Goal: Task Accomplishment & Management: Complete application form

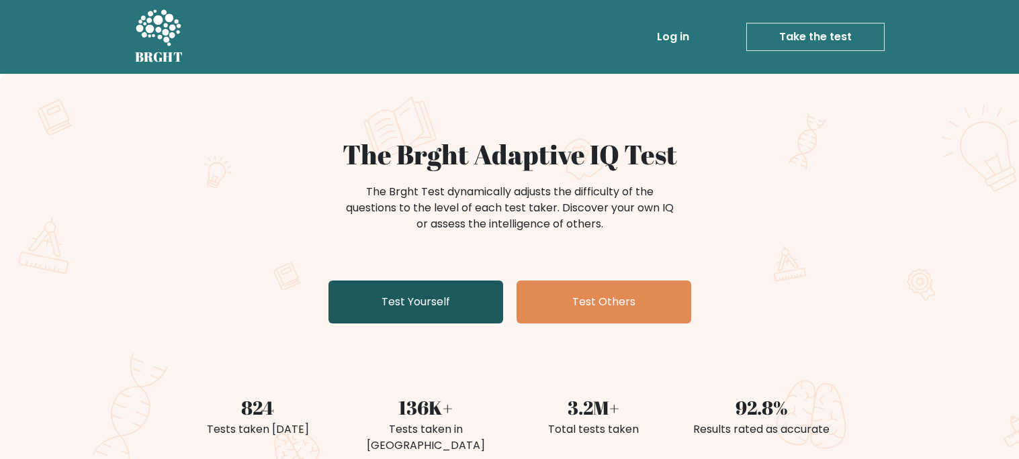
click at [437, 301] on link "Test Yourself" at bounding box center [415, 302] width 175 height 43
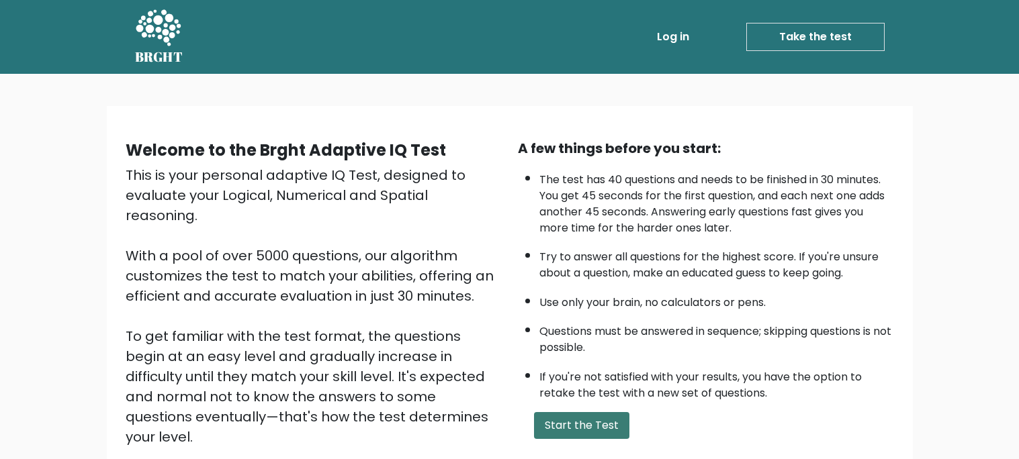
click at [577, 422] on button "Start the Test" at bounding box center [581, 425] width 95 height 27
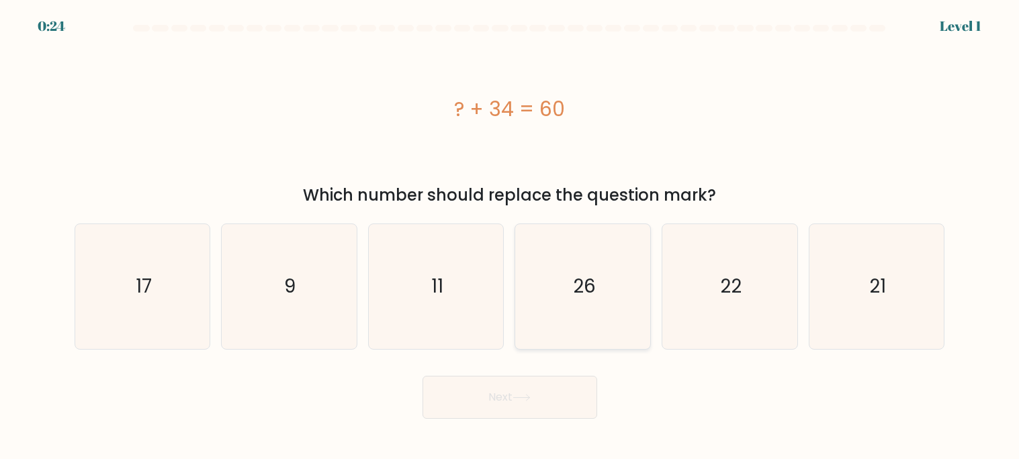
click at [583, 309] on icon "26" at bounding box center [583, 286] width 125 height 125
click at [510, 236] on input "d. 26" at bounding box center [510, 233] width 1 height 7
radio input "true"
click at [584, 377] on button "Next" at bounding box center [509, 397] width 175 height 43
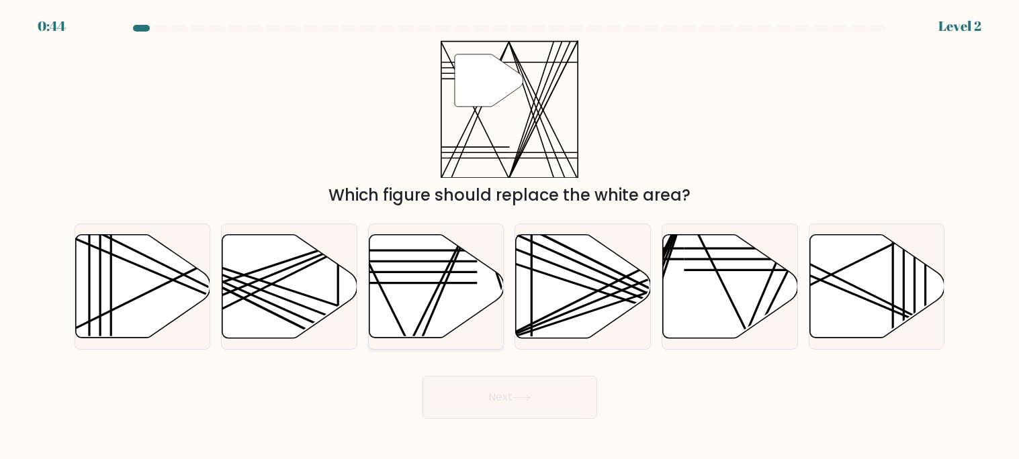
click at [477, 301] on icon at bounding box center [436, 286] width 135 height 103
click at [510, 236] on input "c." at bounding box center [510, 233] width 1 height 7
radio input "true"
click at [578, 393] on button "Next" at bounding box center [509, 397] width 175 height 43
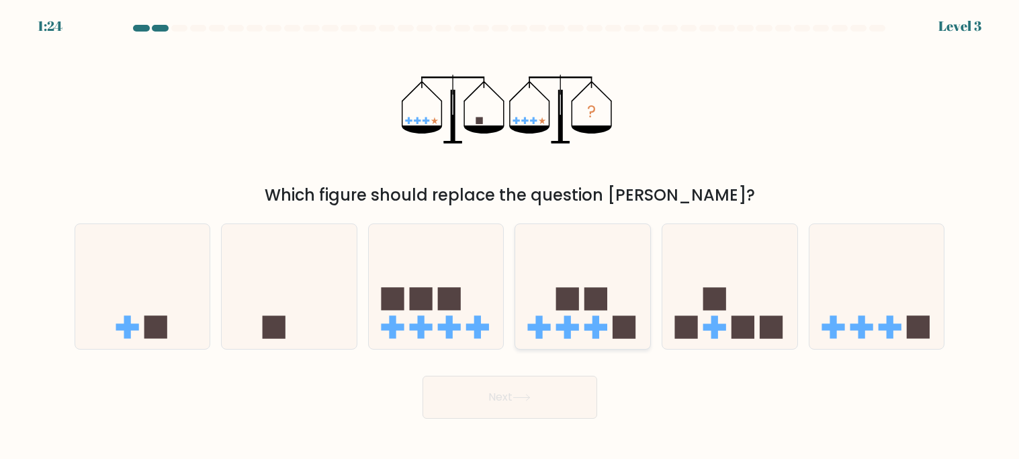
click at [591, 249] on icon at bounding box center [582, 286] width 135 height 111
click at [510, 236] on input "d." at bounding box center [510, 233] width 1 height 7
radio input "true"
click at [314, 262] on icon at bounding box center [289, 286] width 135 height 111
click at [510, 236] on input "b." at bounding box center [510, 233] width 1 height 7
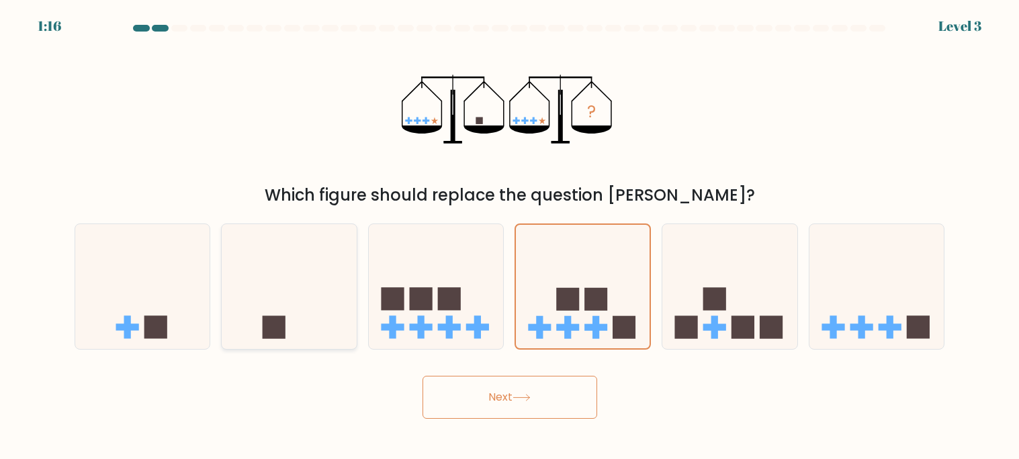
radio input "true"
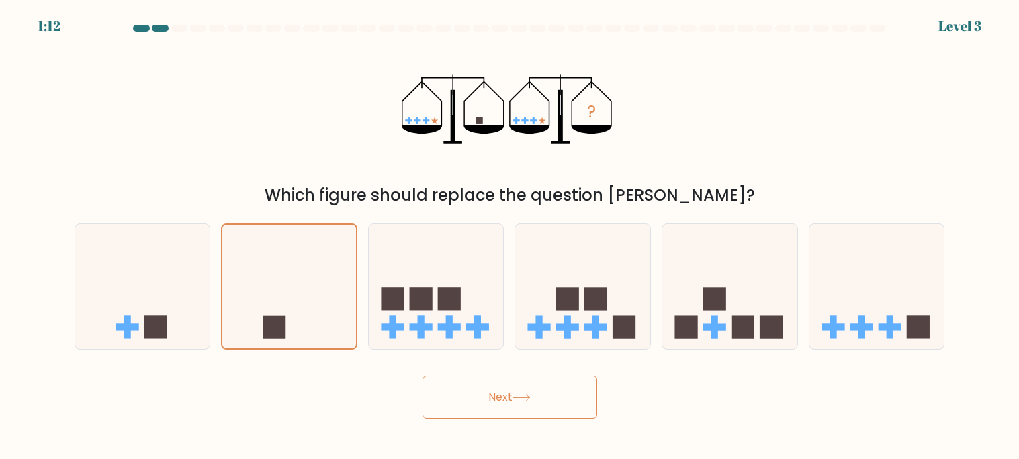
click at [479, 386] on button "Next" at bounding box center [509, 397] width 175 height 43
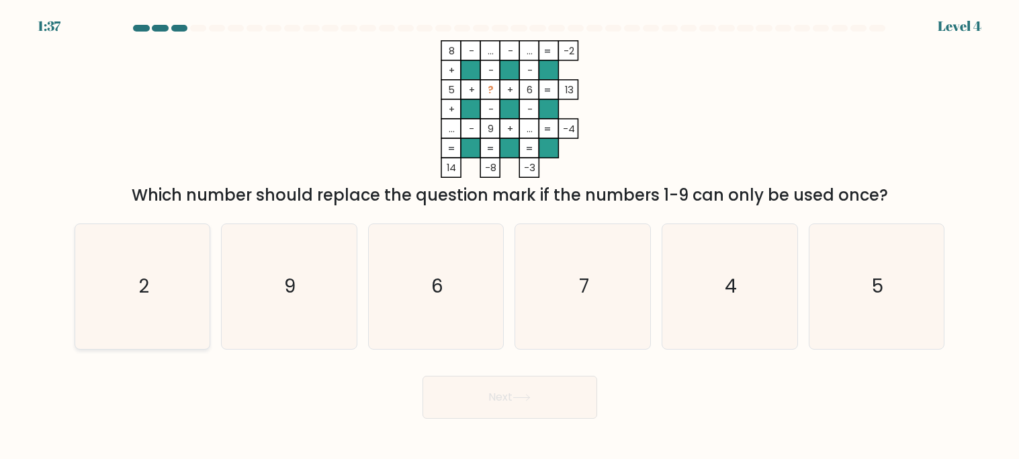
click at [196, 267] on icon "2" at bounding box center [142, 286] width 125 height 125
click at [510, 236] on input "a. 2" at bounding box center [510, 233] width 1 height 7
radio input "true"
click at [490, 382] on button "Next" at bounding box center [509, 397] width 175 height 43
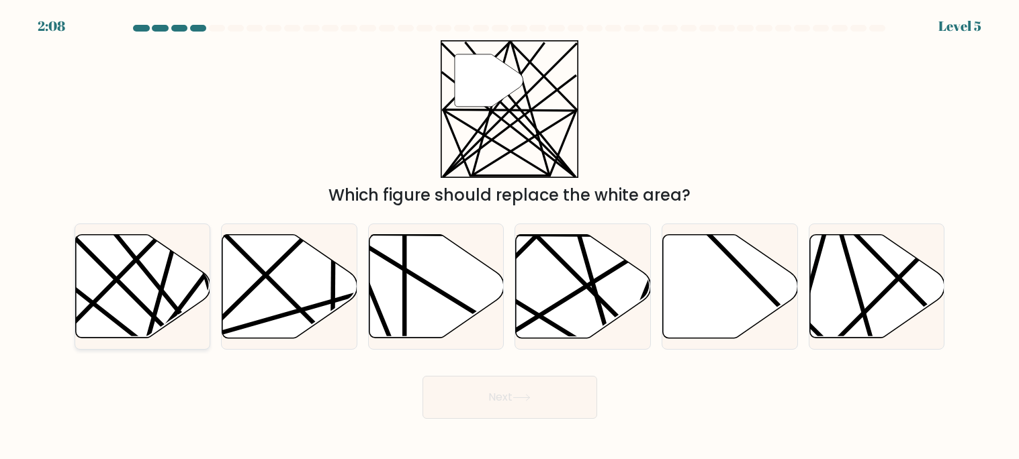
click at [138, 312] on icon at bounding box center [142, 286] width 135 height 103
click at [510, 236] on input "a." at bounding box center [510, 233] width 1 height 7
radio input "true"
click at [568, 392] on button "Next" at bounding box center [509, 397] width 175 height 43
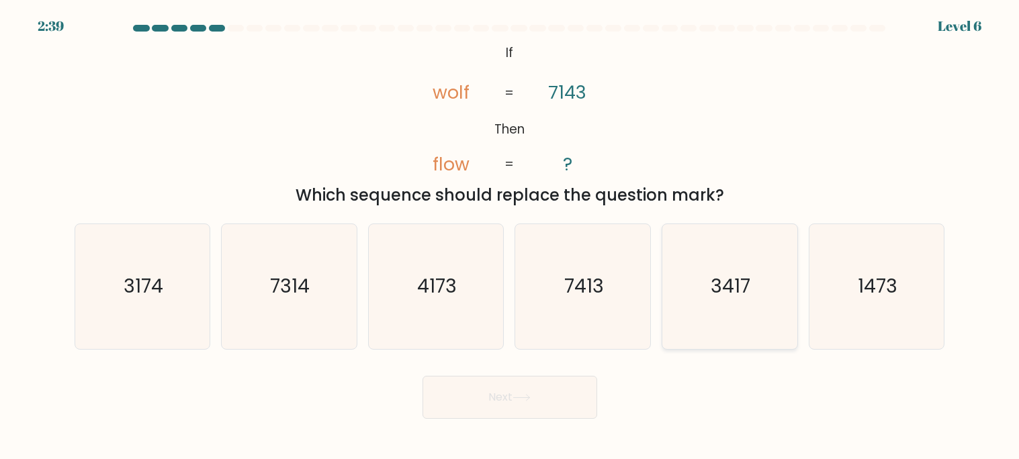
click at [733, 260] on icon "3417" at bounding box center [729, 286] width 125 height 125
click at [510, 236] on input "e. 3417" at bounding box center [510, 233] width 1 height 7
radio input "true"
click at [528, 410] on button "Next" at bounding box center [509, 397] width 175 height 43
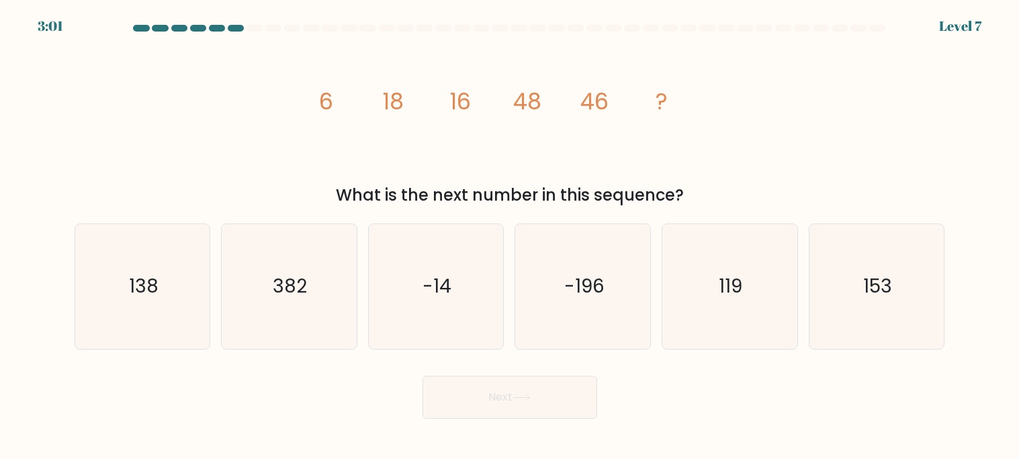
click at [784, 29] on div at bounding box center [783, 28] width 16 height 7
click at [768, 239] on icon "119" at bounding box center [729, 286] width 125 height 125
click at [510, 236] on input "e. 119" at bounding box center [510, 233] width 1 height 7
radio input "true"
click at [549, 385] on button "Next" at bounding box center [509, 397] width 175 height 43
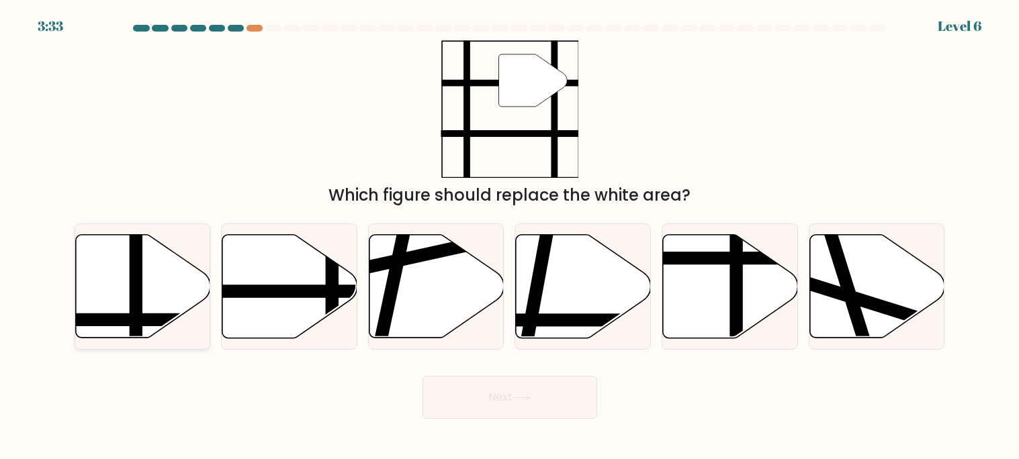
click at [161, 268] on icon at bounding box center [142, 286] width 135 height 103
click at [510, 236] on input "a." at bounding box center [510, 233] width 1 height 7
radio input "true"
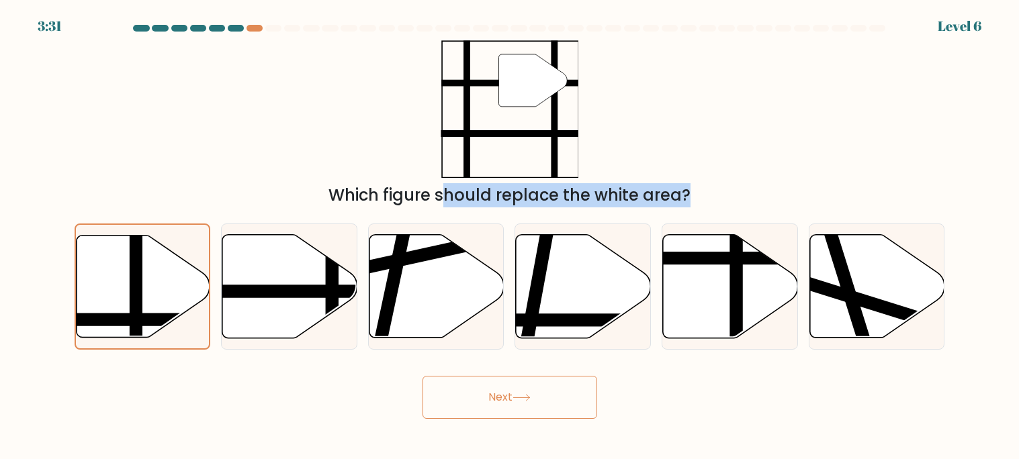
drag, startPoint x: 161, startPoint y: 269, endPoint x: 584, endPoint y: 75, distance: 465.6
click at [584, 75] on form at bounding box center [509, 222] width 1019 height 394
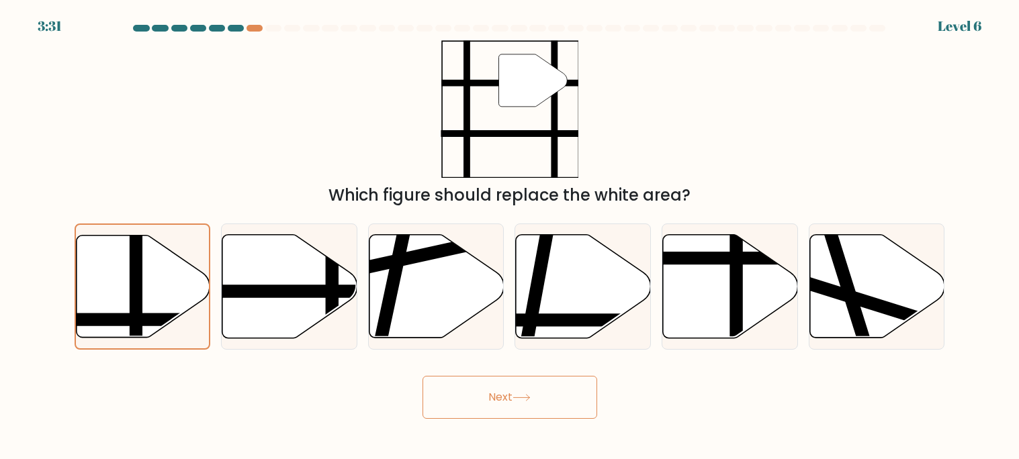
click at [584, 75] on div "" Which figure should replace the white area?" at bounding box center [509, 123] width 887 height 167
click at [48, 27] on form at bounding box center [509, 222] width 1019 height 394
drag, startPoint x: 50, startPoint y: 28, endPoint x: 57, endPoint y: 27, distance: 6.8
click at [57, 27] on form at bounding box center [509, 222] width 1019 height 394
drag, startPoint x: 44, startPoint y: 22, endPoint x: 529, endPoint y: 216, distance: 521.7
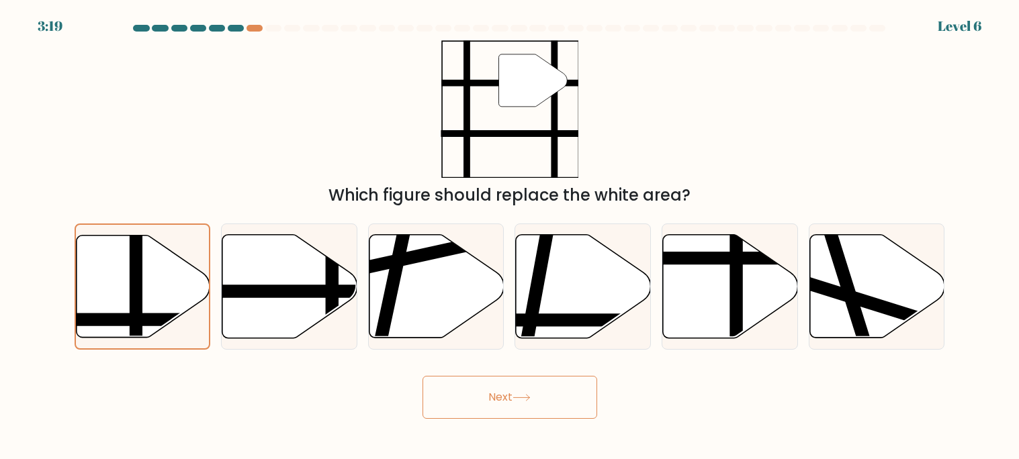
click at [529, 216] on body "3:19 Level 6" at bounding box center [509, 229] width 1019 height 459
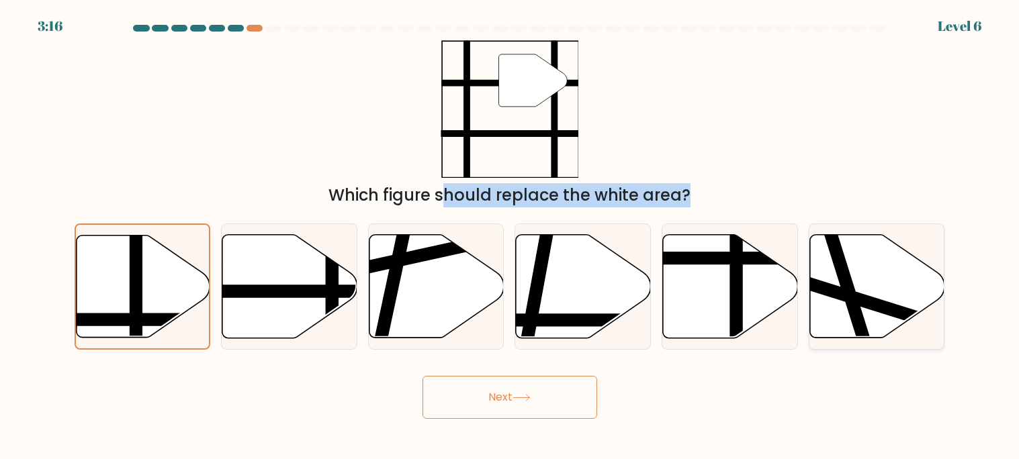
drag, startPoint x: 334, startPoint y: 200, endPoint x: 889, endPoint y: 322, distance: 567.5
click at [889, 322] on form at bounding box center [509, 222] width 1019 height 394
copy form "Which figure should replace the white area? a. b. c. d. e."
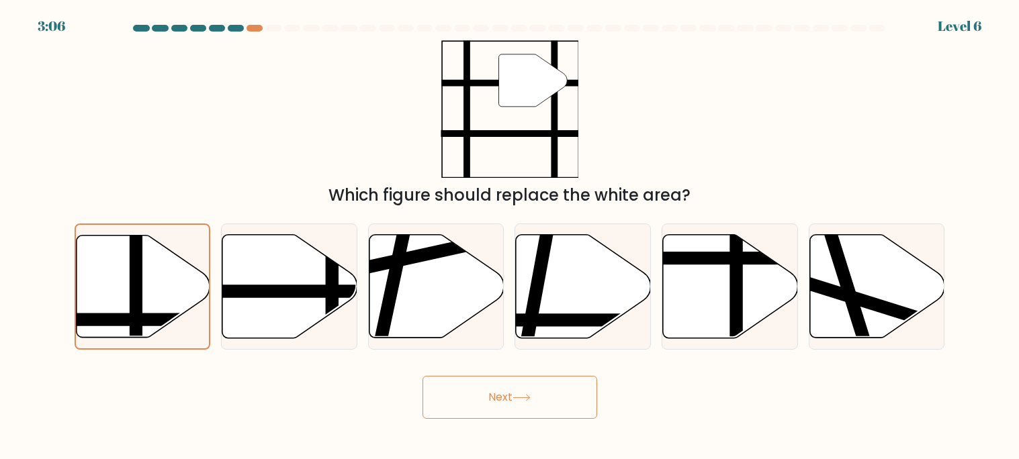
click at [751, 97] on div "" Which figure should replace the white area?" at bounding box center [509, 123] width 887 height 167
click at [713, 293] on icon at bounding box center [730, 286] width 135 height 103
click at [510, 236] on input "e." at bounding box center [510, 233] width 1 height 7
radio input "true"
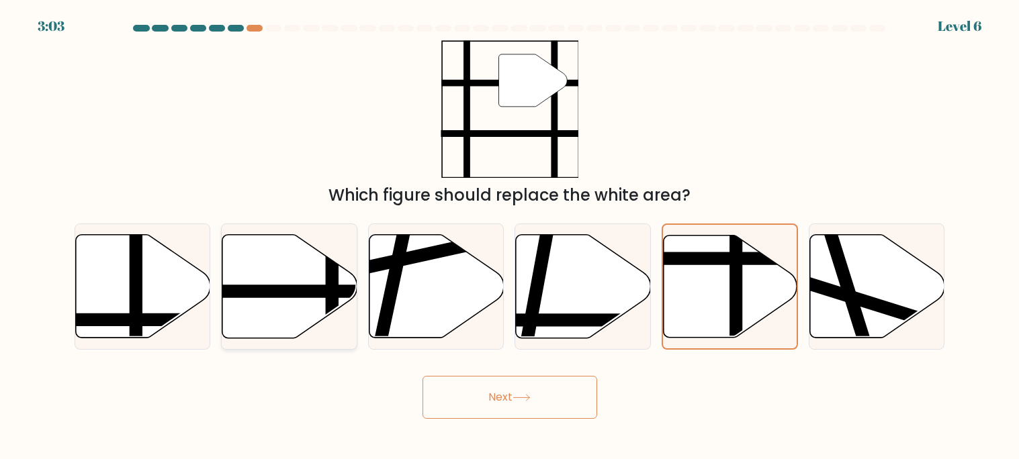
click at [274, 292] on line at bounding box center [245, 292] width 272 height 0
click at [510, 236] on input "b." at bounding box center [510, 233] width 1 height 7
radio input "true"
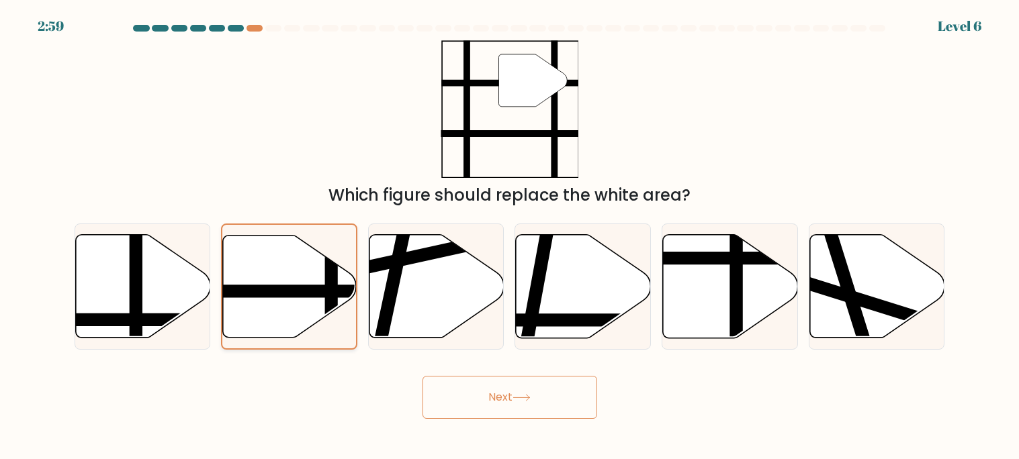
click at [274, 292] on line at bounding box center [245, 292] width 269 height 0
click at [510, 236] on input "b." at bounding box center [510, 233] width 1 height 7
click at [481, 390] on button "Next" at bounding box center [509, 397] width 175 height 43
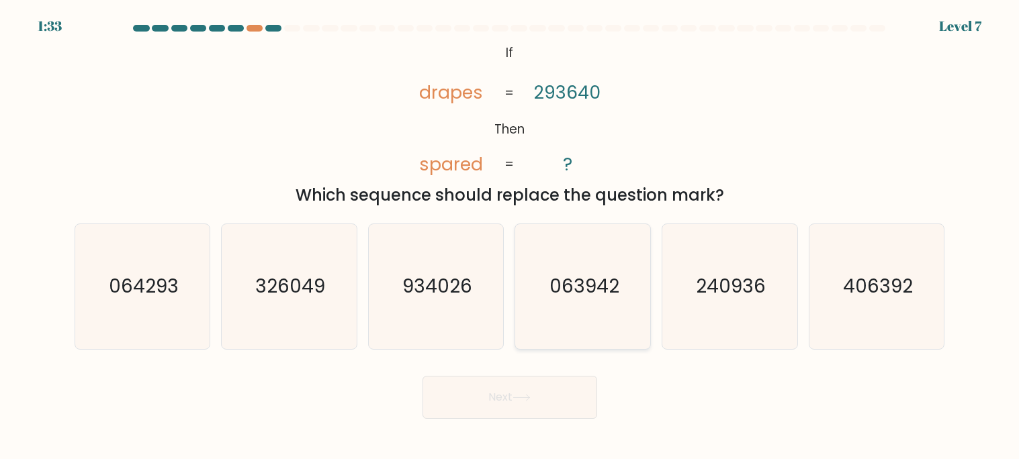
click at [596, 297] on text "063942" at bounding box center [584, 287] width 70 height 26
click at [510, 236] on input "d. 063942" at bounding box center [510, 233] width 1 height 7
radio input "true"
click at [729, 142] on div "@import url('https://fonts.googleapis.com/css?family=Abril+Fatface:400,100,100i…" at bounding box center [509, 123] width 887 height 167
click at [611, 267] on icon "063942" at bounding box center [583, 287] width 124 height 124
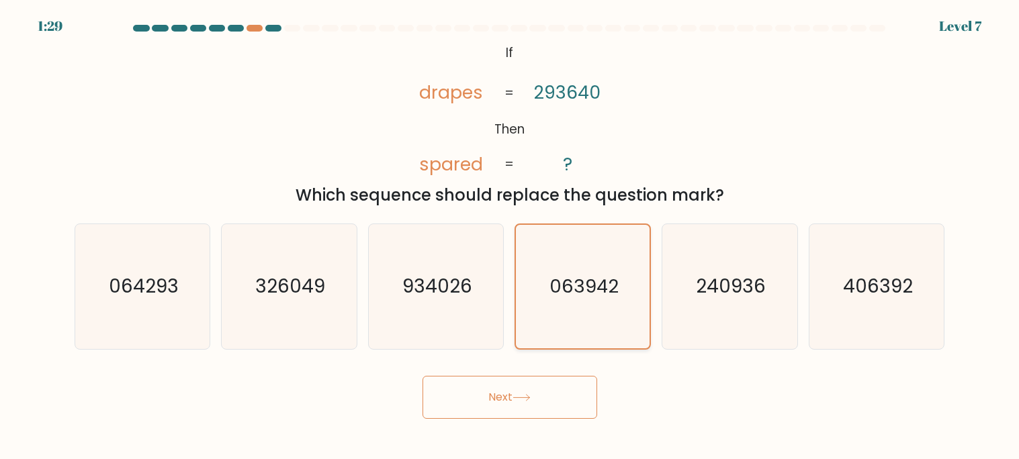
click at [510, 236] on input "d. 063942" at bounding box center [510, 233] width 1 height 7
click at [611, 267] on icon "063942" at bounding box center [583, 287] width 124 height 124
click at [510, 236] on input "d. 063942" at bounding box center [510, 233] width 1 height 7
click at [611, 267] on icon "063942" at bounding box center [583, 287] width 124 height 124
click at [510, 236] on input "d. 063942" at bounding box center [510, 233] width 1 height 7
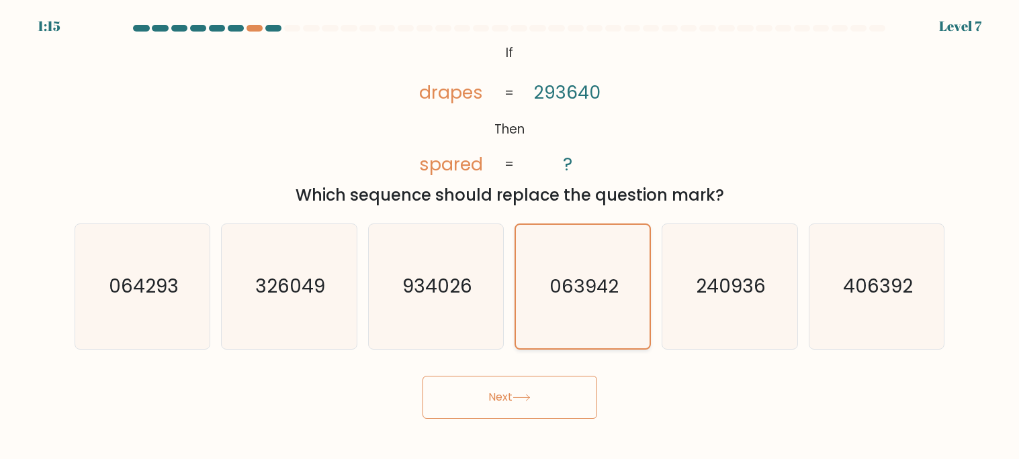
click at [583, 292] on text "063942" at bounding box center [583, 287] width 69 height 26
click at [510, 236] on input "d. 063942" at bounding box center [510, 233] width 1 height 7
click at [550, 386] on button "Next" at bounding box center [509, 397] width 175 height 43
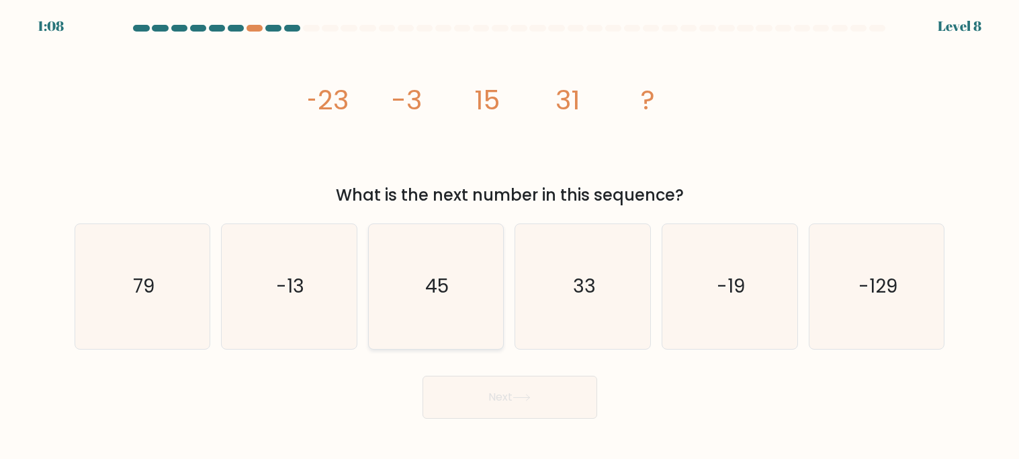
click at [423, 273] on icon "45" at bounding box center [435, 286] width 125 height 125
click at [510, 236] on input "c. 45" at bounding box center [510, 233] width 1 height 7
radio input "true"
click at [450, 395] on button "Next" at bounding box center [509, 397] width 175 height 43
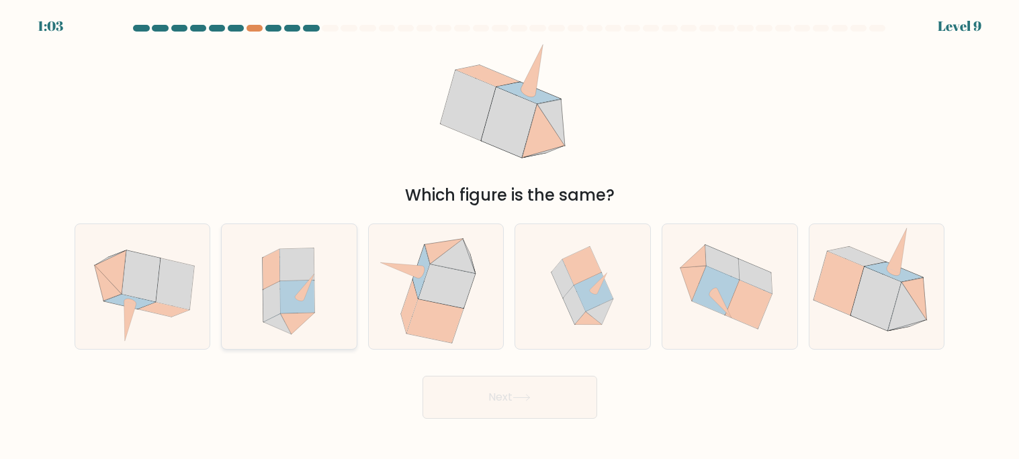
click at [337, 308] on icon at bounding box center [289, 286] width 114 height 125
click at [510, 236] on input "b." at bounding box center [510, 233] width 1 height 7
radio input "true"
click at [487, 409] on button "Next" at bounding box center [509, 397] width 175 height 43
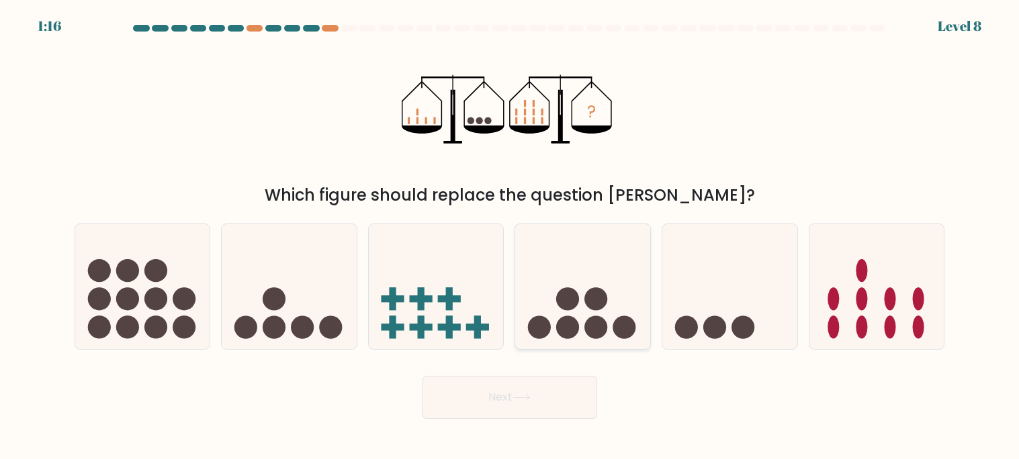
click at [540, 275] on icon at bounding box center [582, 286] width 135 height 111
click at [510, 236] on input "d." at bounding box center [510, 233] width 1 height 7
radio input "true"
click at [535, 390] on button "Next" at bounding box center [509, 397] width 175 height 43
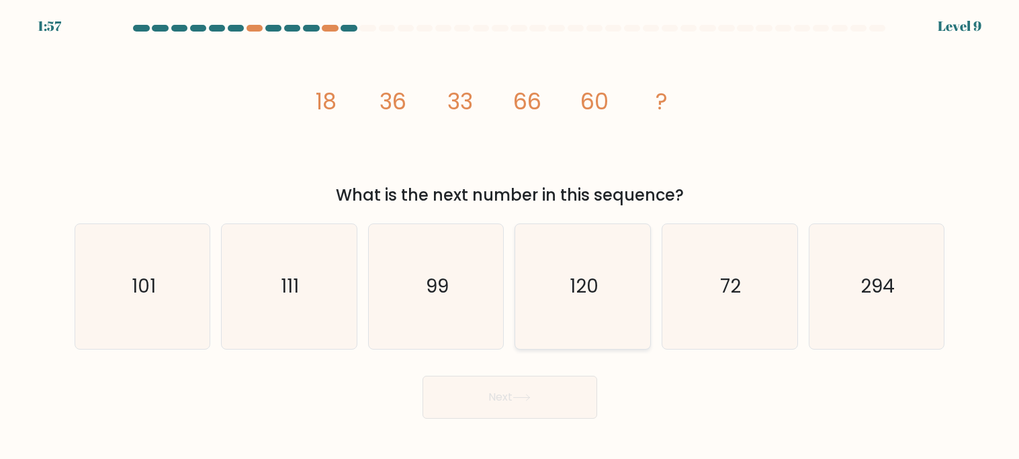
click at [559, 317] on icon "120" at bounding box center [583, 286] width 125 height 125
click at [510, 236] on input "d. 120" at bounding box center [510, 233] width 1 height 7
radio input "true"
click at [556, 392] on button "Next" at bounding box center [509, 397] width 175 height 43
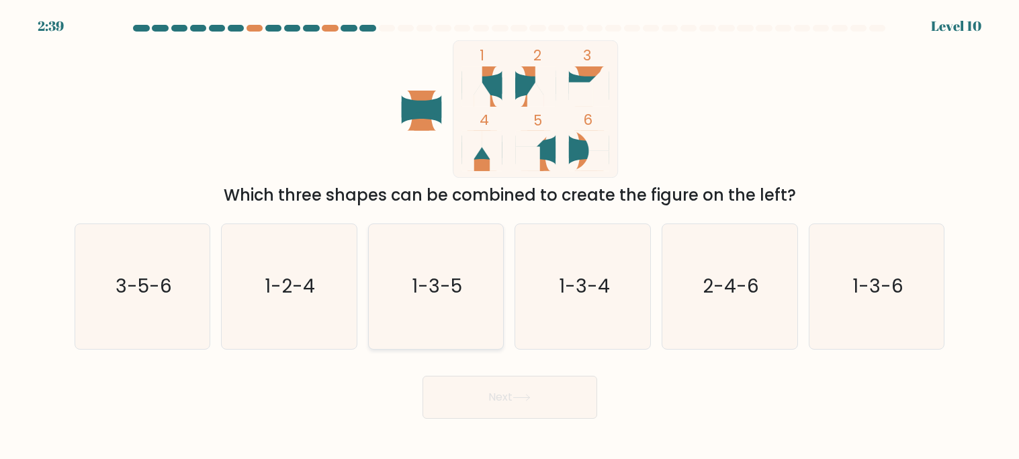
click at [447, 304] on icon "1-3-5" at bounding box center [435, 286] width 125 height 125
click at [510, 236] on input "c. 1-3-5" at bounding box center [510, 233] width 1 height 7
radio input "true"
click at [502, 396] on button "Next" at bounding box center [509, 397] width 175 height 43
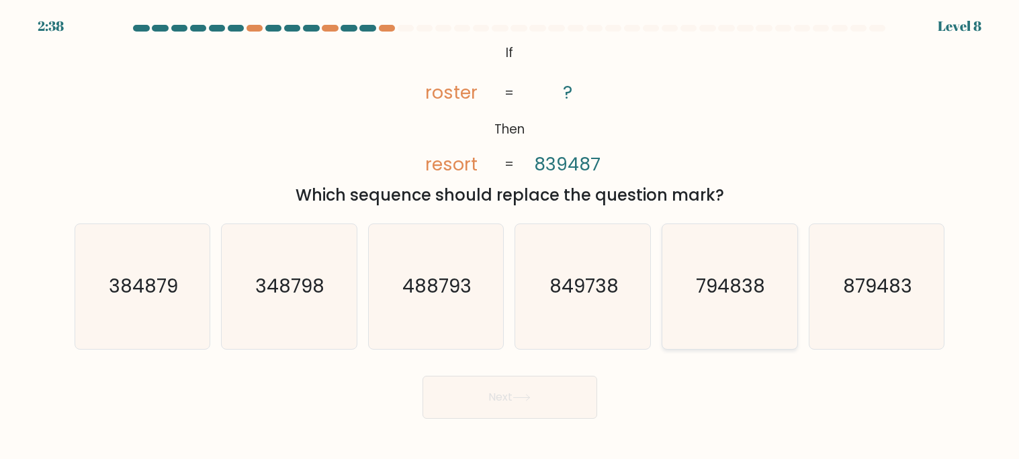
click at [672, 312] on icon "794838" at bounding box center [729, 286] width 125 height 125
click at [510, 236] on input "e. 794838" at bounding box center [510, 233] width 1 height 7
radio input "true"
click at [537, 394] on button "Next" at bounding box center [509, 397] width 175 height 43
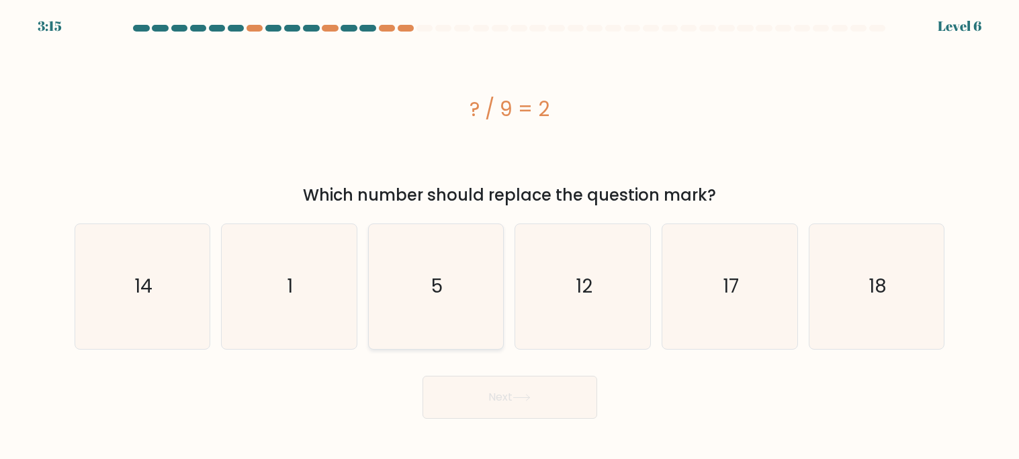
click at [448, 300] on icon "5" at bounding box center [435, 286] width 125 height 125
click at [510, 236] on input "c. 5" at bounding box center [510, 233] width 1 height 7
radio input "true"
click at [510, 420] on body "3:59 Level 6 a." at bounding box center [509, 229] width 1019 height 459
click at [508, 414] on button "Next" at bounding box center [509, 397] width 175 height 43
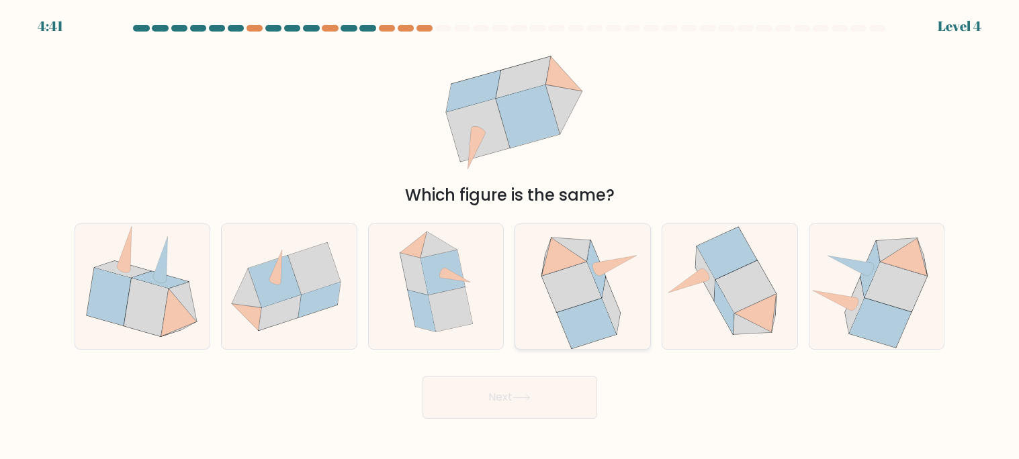
click at [550, 349] on div at bounding box center [582, 287] width 136 height 126
click at [510, 236] on input "d." at bounding box center [510, 233] width 1 height 7
radio input "true"
click at [574, 414] on button "Next" at bounding box center [509, 397] width 175 height 43
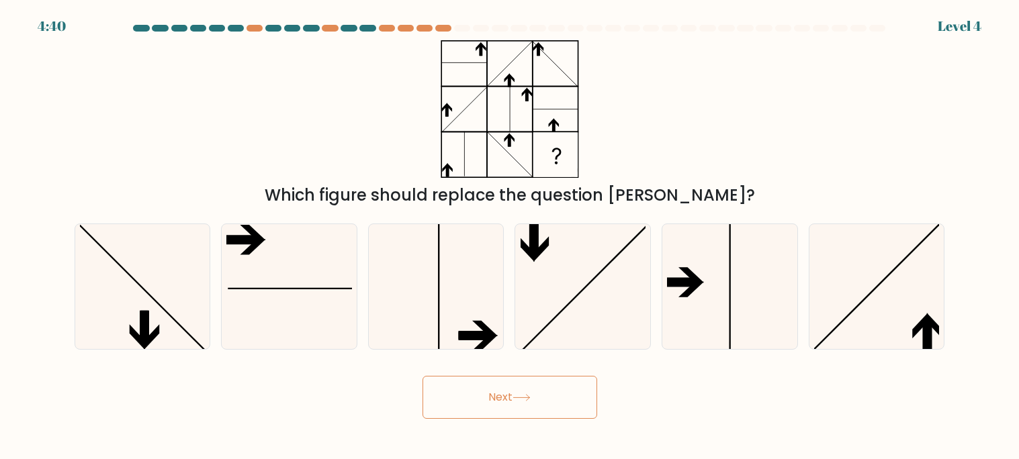
click at [574, 414] on button "Next" at bounding box center [509, 397] width 175 height 43
click at [426, 227] on icon at bounding box center [435, 286] width 125 height 125
click at [510, 230] on input "c." at bounding box center [510, 233] width 1 height 7
radio input "true"
click at [523, 420] on body "5:23 Level 2" at bounding box center [509, 229] width 1019 height 459
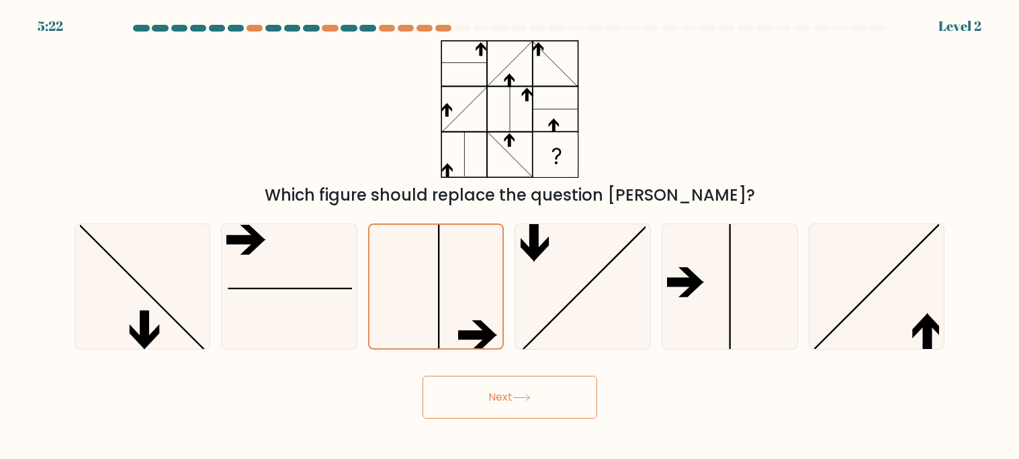
click at [519, 408] on button "Next" at bounding box center [509, 397] width 175 height 43
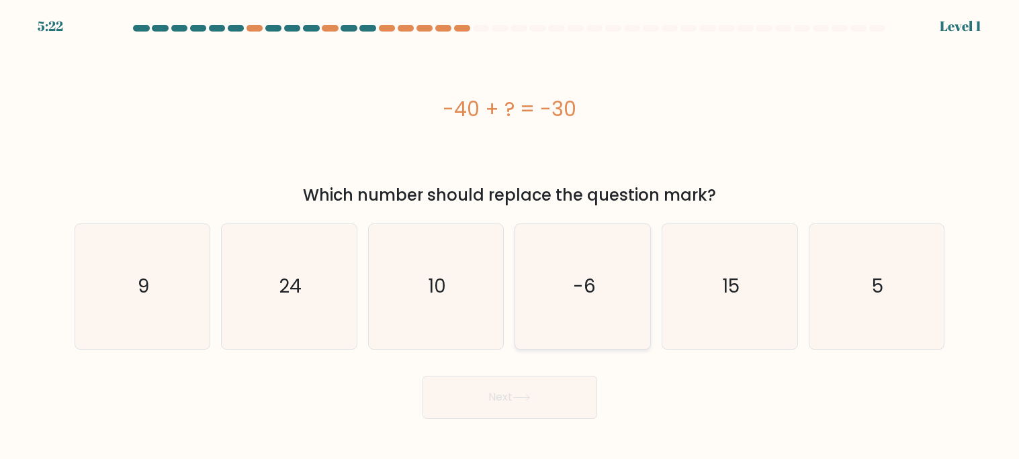
click at [599, 235] on icon "-6" at bounding box center [583, 286] width 125 height 125
click at [510, 235] on input "d. -6" at bounding box center [510, 233] width 1 height 7
radio input "true"
click at [574, 388] on button "Next" at bounding box center [509, 397] width 175 height 43
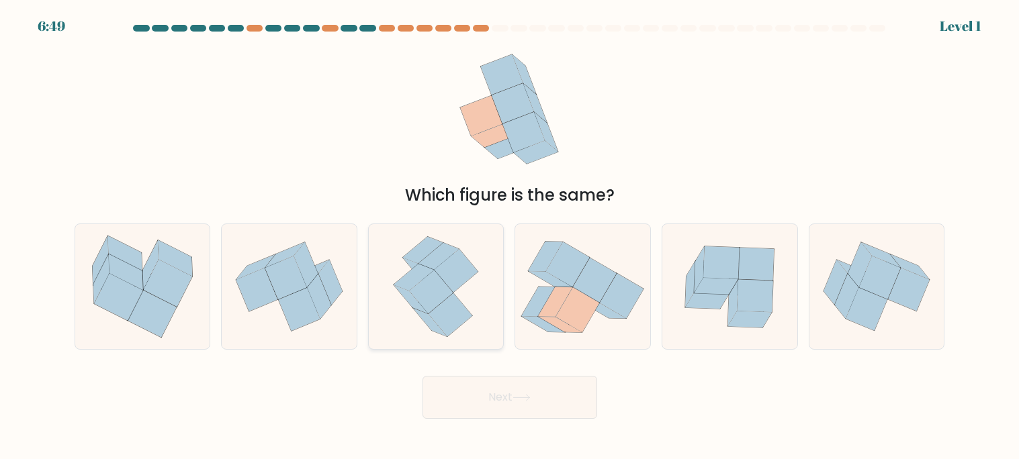
click at [459, 317] on icon at bounding box center [451, 315] width 44 height 43
click at [510, 236] on input "c." at bounding box center [510, 233] width 1 height 7
radio input "true"
click at [517, 409] on button "Next" at bounding box center [509, 397] width 175 height 43
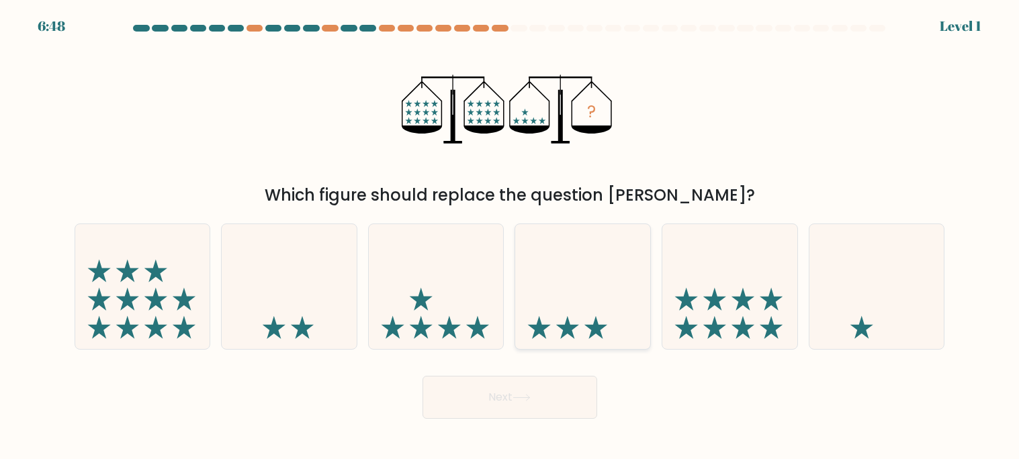
click at [586, 337] on icon at bounding box center [582, 286] width 135 height 111
click at [510, 236] on input "d." at bounding box center [510, 233] width 1 height 7
radio input "true"
click at [556, 408] on button "Next" at bounding box center [509, 397] width 175 height 43
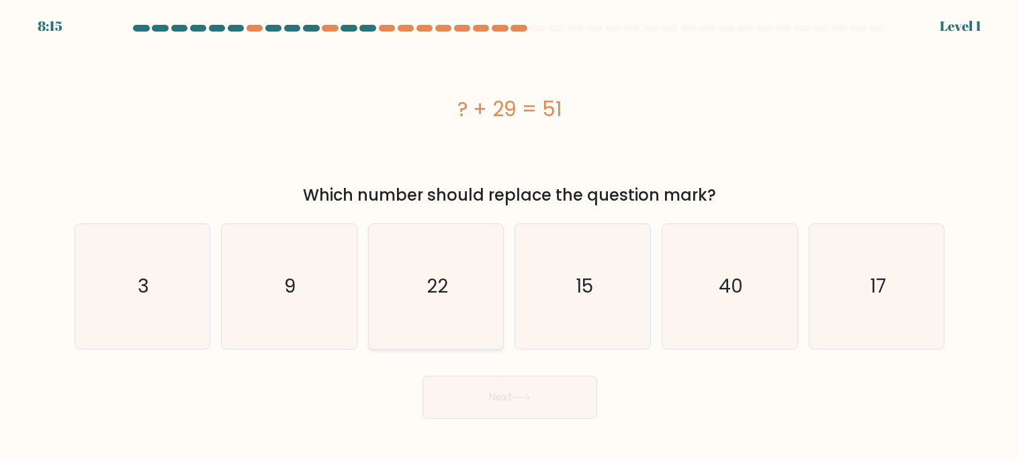
click at [393, 305] on icon "22" at bounding box center [435, 286] width 125 height 125
click at [510, 236] on input "c. 22" at bounding box center [510, 233] width 1 height 7
radio input "true"
click at [502, 413] on button "Next" at bounding box center [509, 397] width 175 height 43
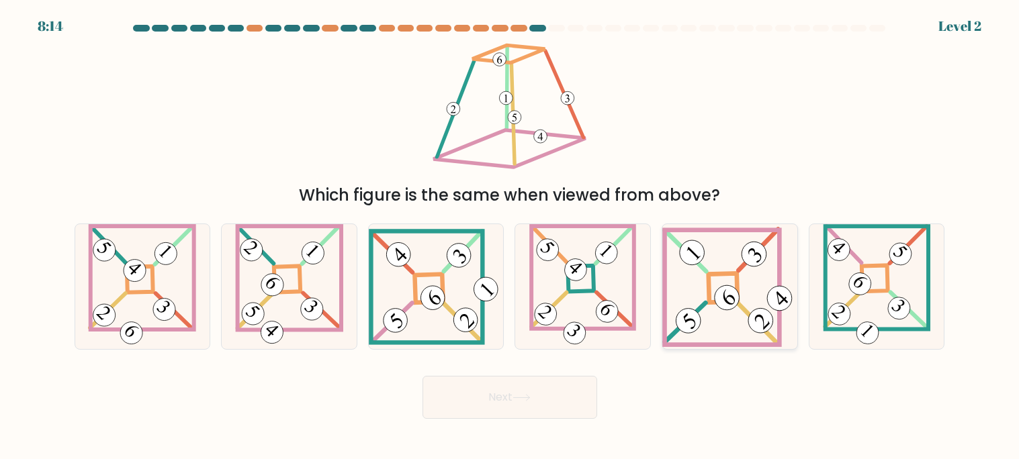
click at [688, 296] on icon at bounding box center [729, 287] width 135 height 120
click at [510, 236] on input "e." at bounding box center [510, 233] width 1 height 7
radio input "true"
click at [563, 391] on button "Next" at bounding box center [509, 397] width 175 height 43
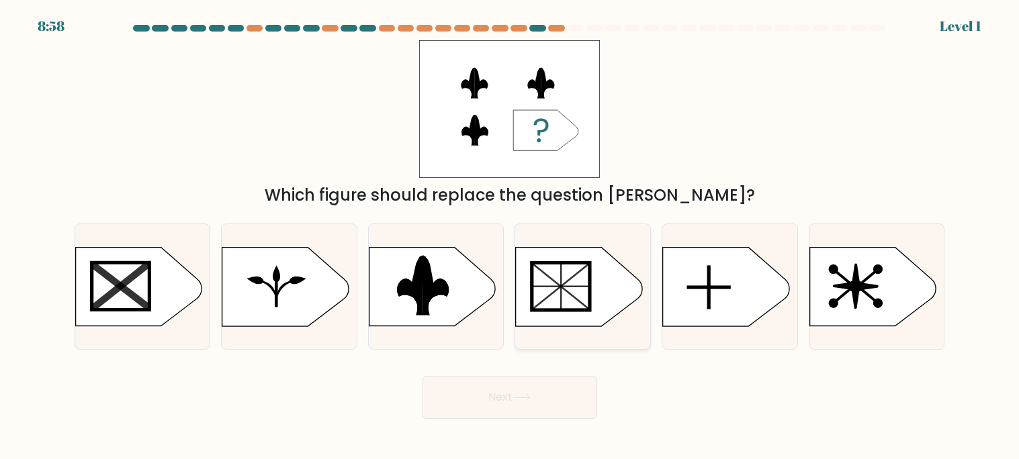
click at [581, 310] on rect at bounding box center [561, 286] width 58 height 47
click at [510, 236] on input "d." at bounding box center [510, 233] width 1 height 7
radio input "true"
click at [557, 410] on button "Next" at bounding box center [509, 397] width 175 height 43
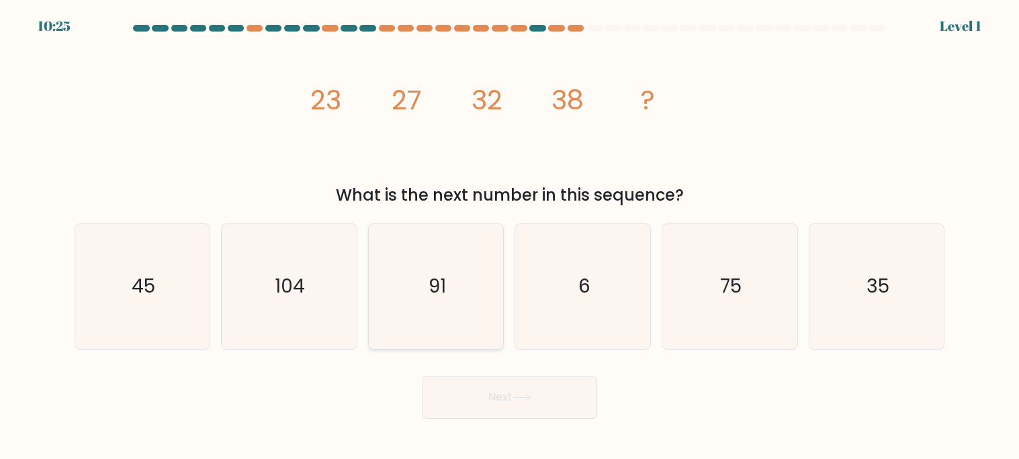
click at [472, 230] on icon "91" at bounding box center [435, 286] width 125 height 125
click at [510, 230] on input "c. 91" at bounding box center [510, 233] width 1 height 7
radio input "true"
click at [518, 393] on button "Next" at bounding box center [509, 397] width 175 height 43
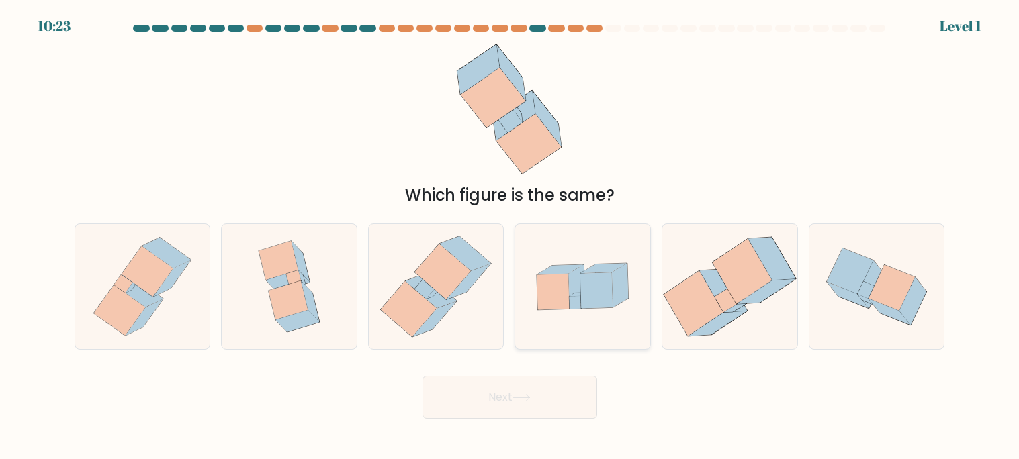
click at [549, 336] on div at bounding box center [582, 287] width 136 height 126
click at [510, 236] on input "d." at bounding box center [510, 233] width 1 height 7
radio input "true"
click at [548, 408] on button "Next" at bounding box center [509, 397] width 175 height 43
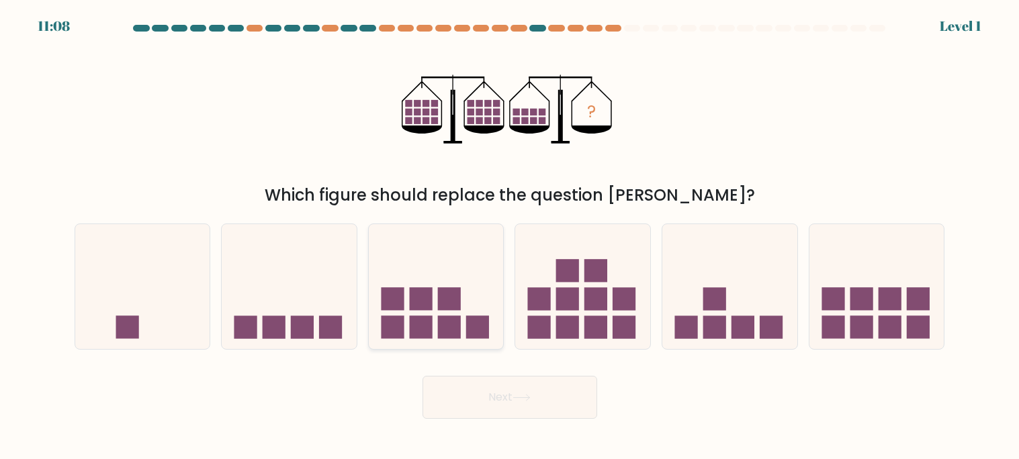
click at [456, 338] on rect at bounding box center [449, 327] width 23 height 23
click at [510, 236] on input "c." at bounding box center [510, 233] width 1 height 7
radio input "true"
click at [543, 423] on body "11:52 Level 1" at bounding box center [509, 229] width 1019 height 459
click at [523, 414] on button "Next" at bounding box center [509, 397] width 175 height 43
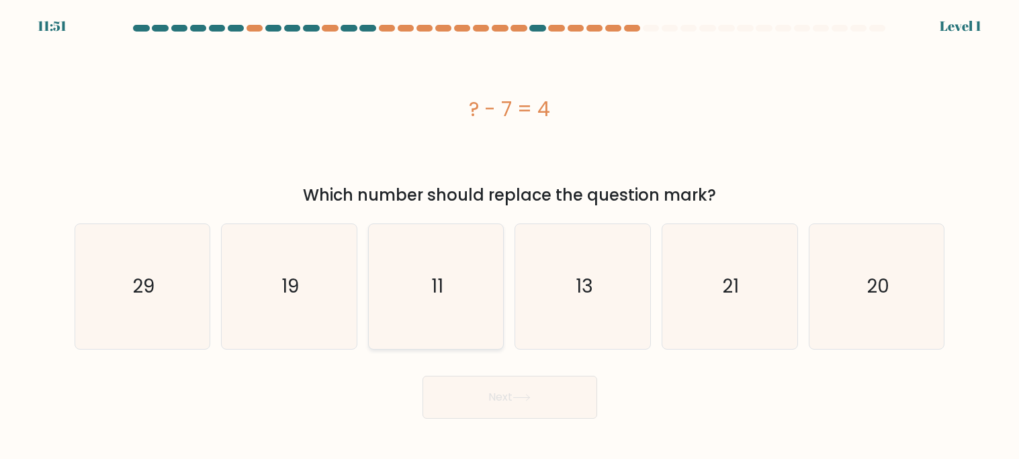
click at [389, 323] on icon "11" at bounding box center [435, 286] width 125 height 125
click at [510, 236] on input "c. 11" at bounding box center [510, 233] width 1 height 7
radio input "true"
click at [512, 423] on body "12:35 Level 1" at bounding box center [509, 229] width 1019 height 459
click at [546, 410] on button "Next" at bounding box center [509, 397] width 175 height 43
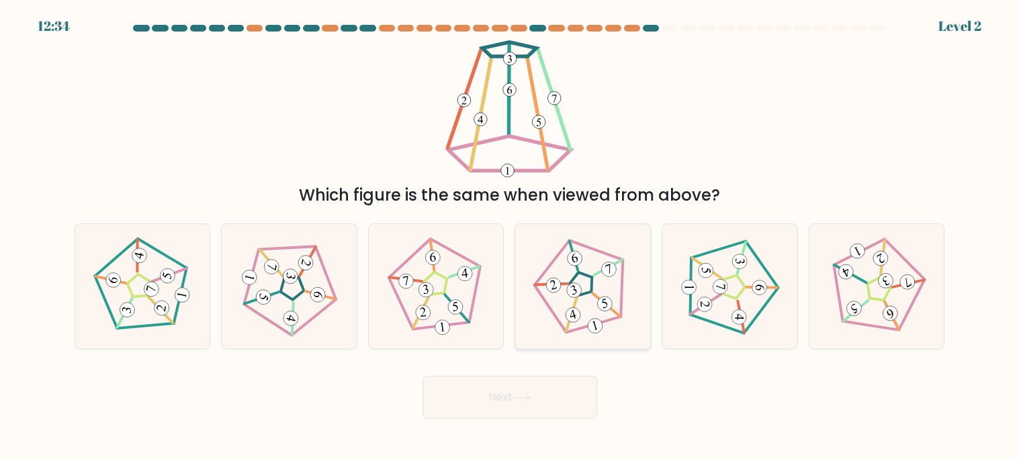
click at [588, 324] on 778 at bounding box center [595, 326] width 18 height 18
click at [510, 236] on input "d." at bounding box center [510, 233] width 1 height 7
radio input "true"
click at [559, 390] on button "Next" at bounding box center [509, 397] width 175 height 43
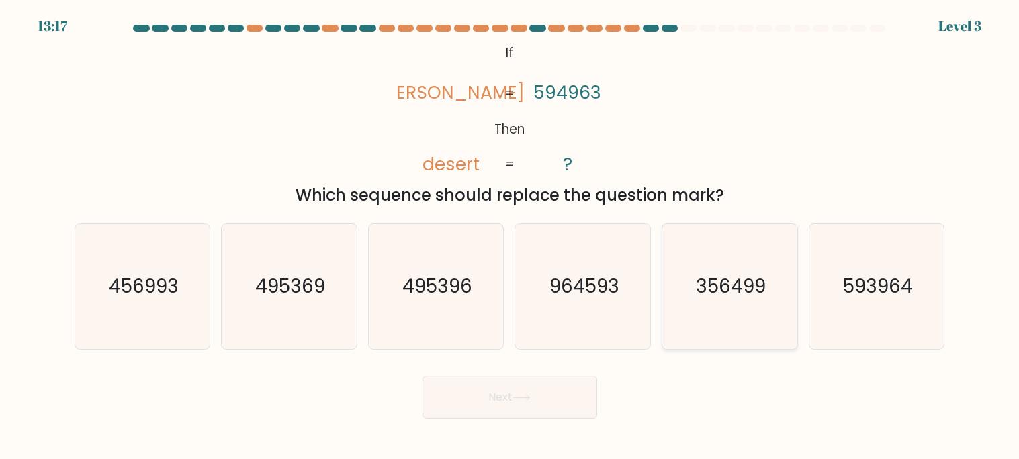
click at [690, 316] on icon "356499" at bounding box center [729, 286] width 125 height 125
click at [510, 236] on input "e. 356499" at bounding box center [510, 233] width 1 height 7
radio input "true"
click at [513, 390] on button "Next" at bounding box center [509, 397] width 175 height 43
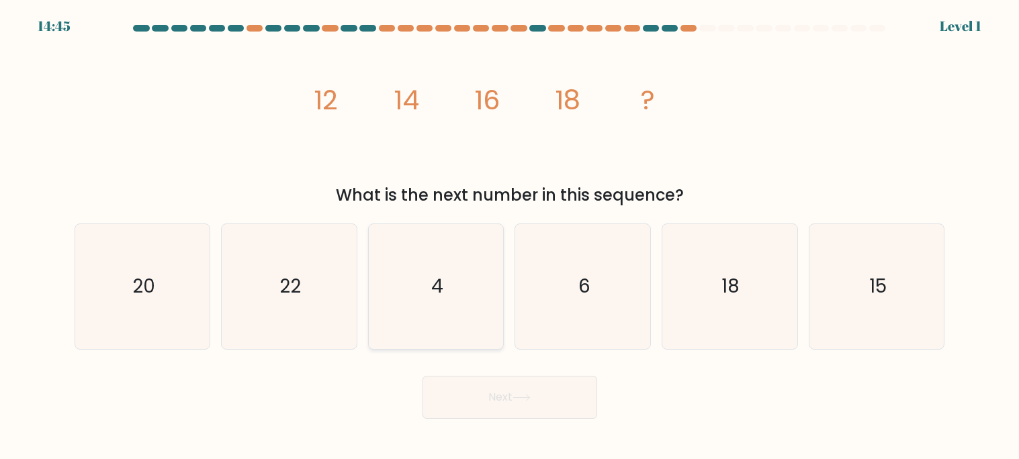
click at [412, 318] on icon "4" at bounding box center [435, 286] width 125 height 125
click at [510, 236] on input "c. 4" at bounding box center [510, 233] width 1 height 7
radio input "true"
click at [487, 379] on button "Next" at bounding box center [509, 397] width 175 height 43
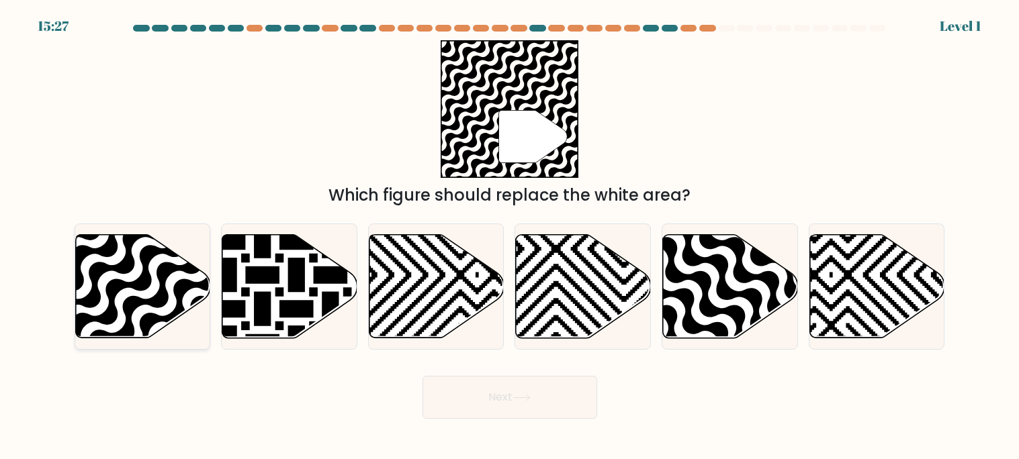
click at [161, 297] on icon at bounding box center [97, 232] width 272 height 272
click at [510, 236] on input "a." at bounding box center [510, 233] width 1 height 7
radio input "true"
click at [486, 409] on button "Next" at bounding box center [509, 397] width 175 height 43
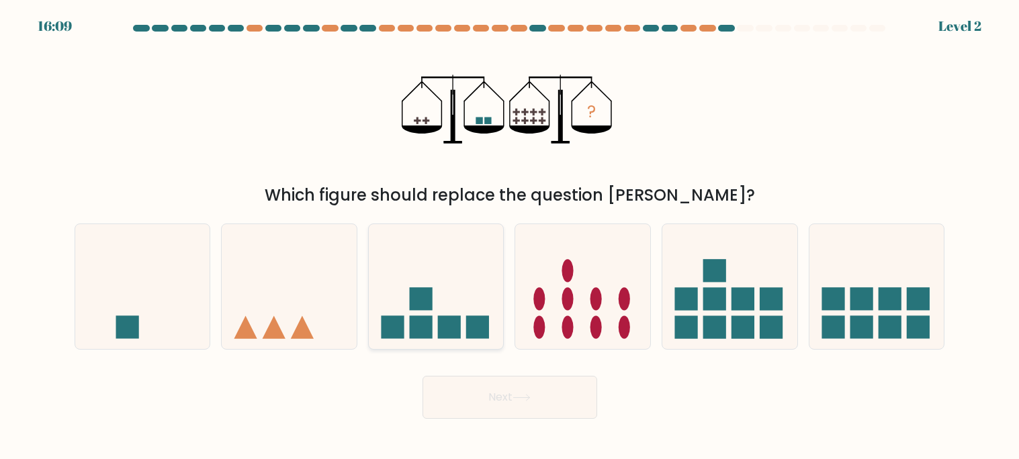
click at [429, 339] on icon at bounding box center [436, 286] width 135 height 111
click at [510, 236] on input "c." at bounding box center [510, 233] width 1 height 7
radio input "true"
click at [484, 405] on button "Next" at bounding box center [509, 397] width 175 height 43
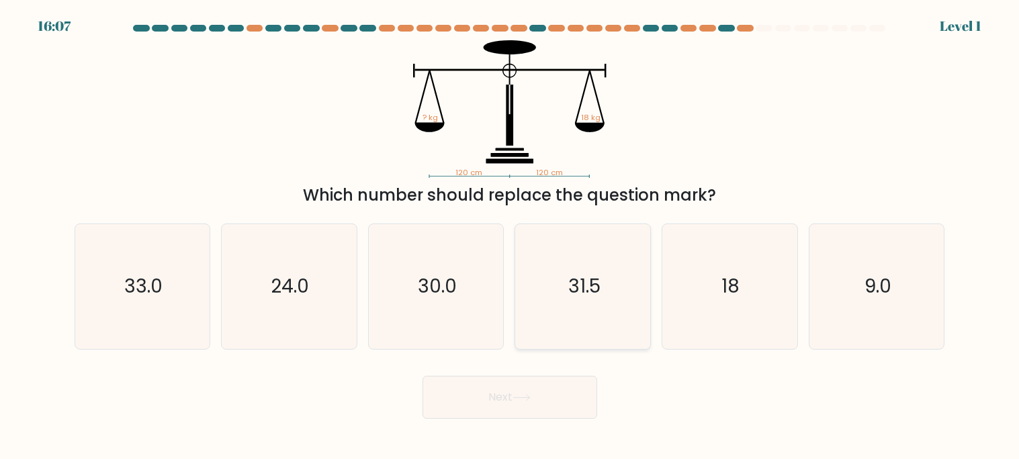
click at [584, 313] on icon "31.5" at bounding box center [583, 286] width 125 height 125
click at [510, 236] on input "d. 31.5" at bounding box center [510, 233] width 1 height 7
radio input "true"
click at [557, 377] on button "Next" at bounding box center [509, 397] width 175 height 43
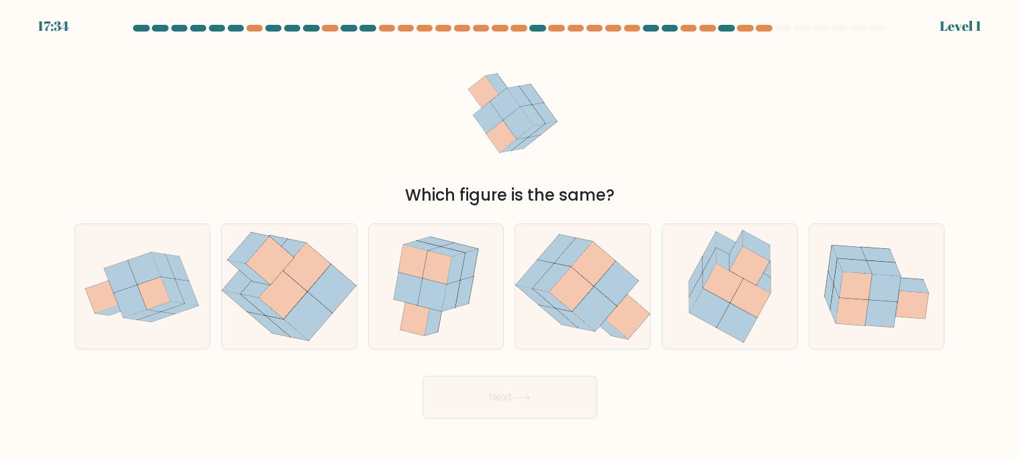
click at [562, 384] on button "Next" at bounding box center [509, 397] width 175 height 43
click at [682, 252] on icon at bounding box center [730, 286] width 109 height 125
click at [510, 236] on input "e." at bounding box center [510, 233] width 1 height 7
radio input "true"
click at [530, 388] on button "Next" at bounding box center [509, 397] width 175 height 43
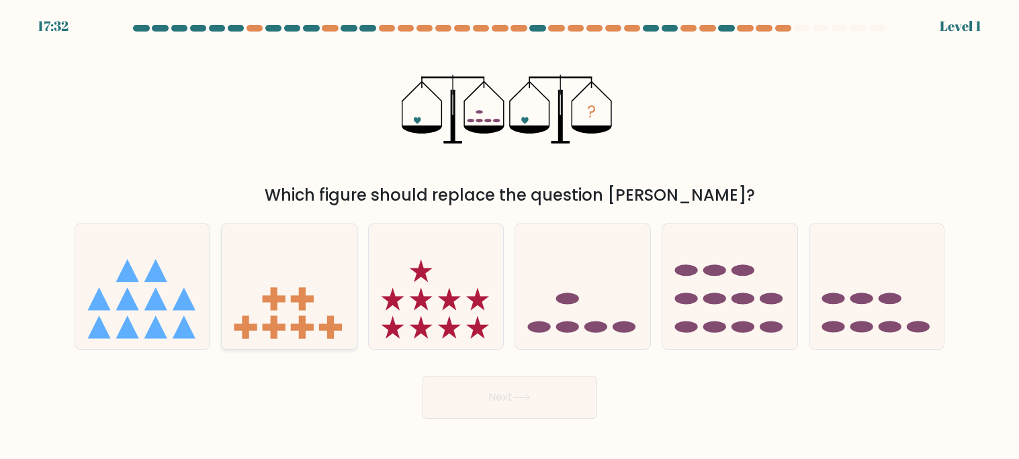
click at [320, 273] on icon at bounding box center [289, 286] width 135 height 111
click at [510, 236] on input "b." at bounding box center [510, 233] width 1 height 7
radio input "true"
click at [491, 395] on button "Next" at bounding box center [509, 397] width 175 height 43
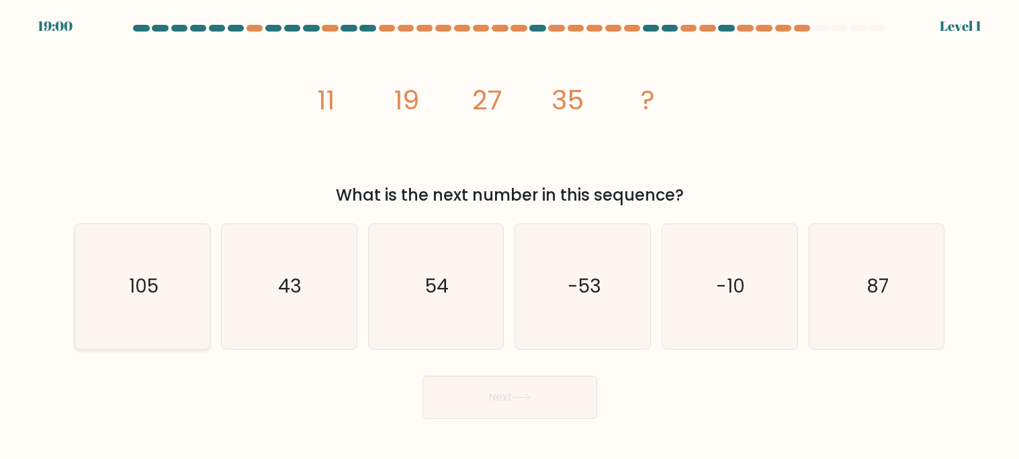
click at [184, 283] on icon "105" at bounding box center [142, 286] width 125 height 125
click at [510, 236] on input "a. 105" at bounding box center [510, 233] width 1 height 7
radio input "true"
click at [547, 403] on button "Next" at bounding box center [509, 397] width 175 height 43
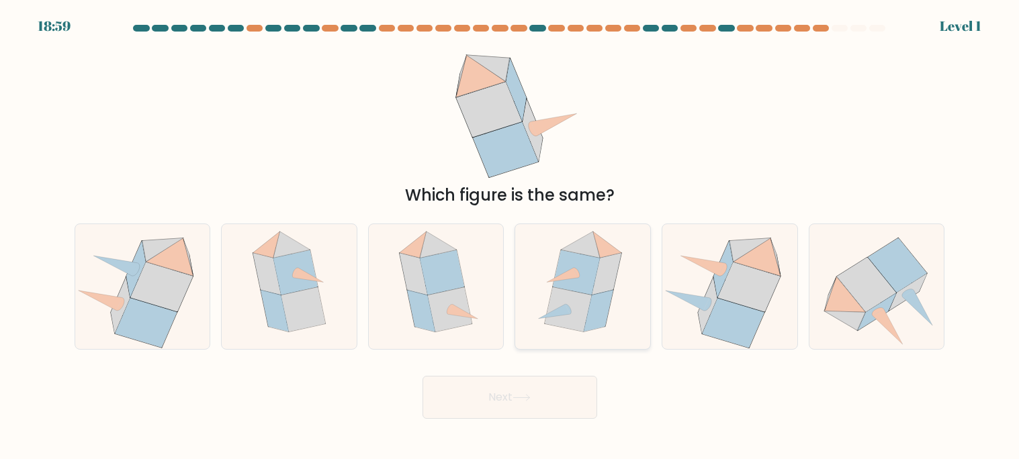
click at [543, 283] on icon at bounding box center [582, 286] width 107 height 125
click at [510, 236] on input "d." at bounding box center [510, 233] width 1 height 7
radio input "true"
click at [543, 404] on button "Next" at bounding box center [509, 397] width 175 height 43
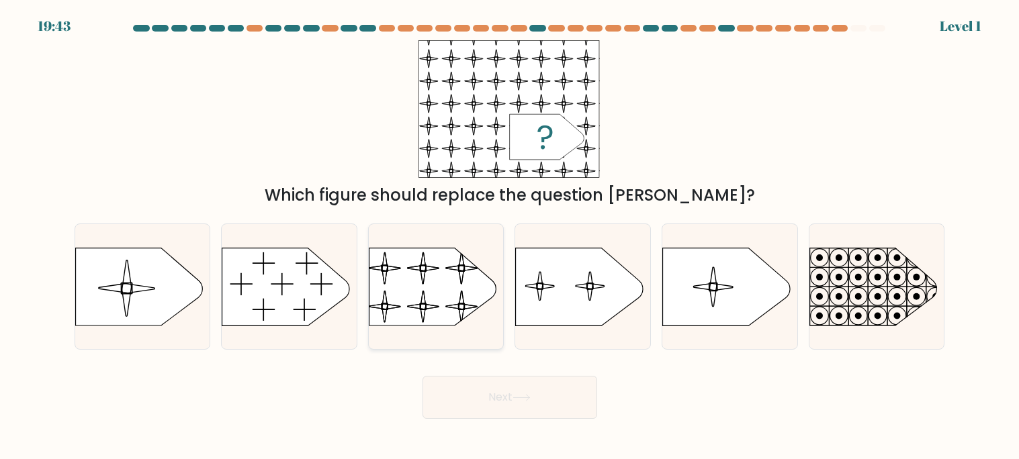
click at [430, 333] on div at bounding box center [436, 287] width 136 height 126
click at [510, 236] on input "c." at bounding box center [510, 233] width 1 height 7
radio input "true"
click at [496, 402] on button "Next" at bounding box center [509, 397] width 175 height 43
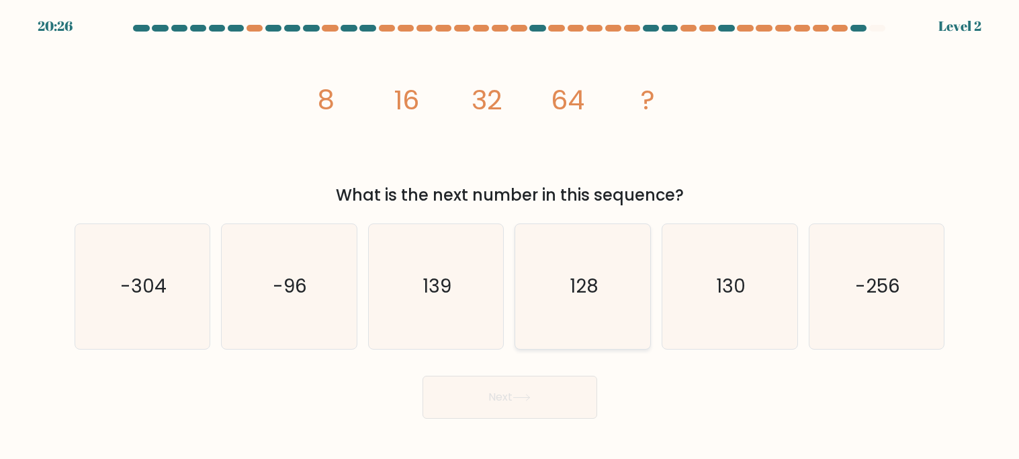
click at [597, 336] on icon "128" at bounding box center [583, 286] width 125 height 125
click at [510, 236] on input "d. 128" at bounding box center [510, 233] width 1 height 7
radio input "true"
click at [577, 399] on button "Next" at bounding box center [509, 397] width 175 height 43
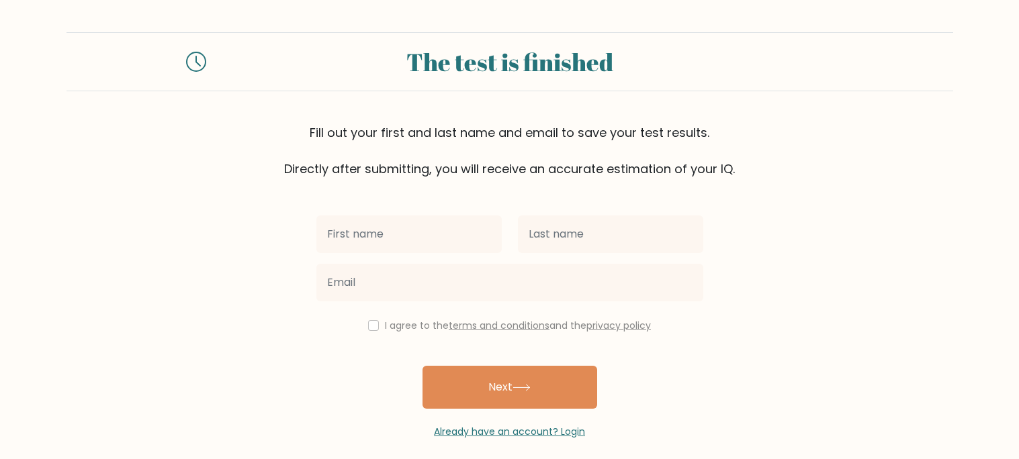
type input "g"
type input "Gianna"
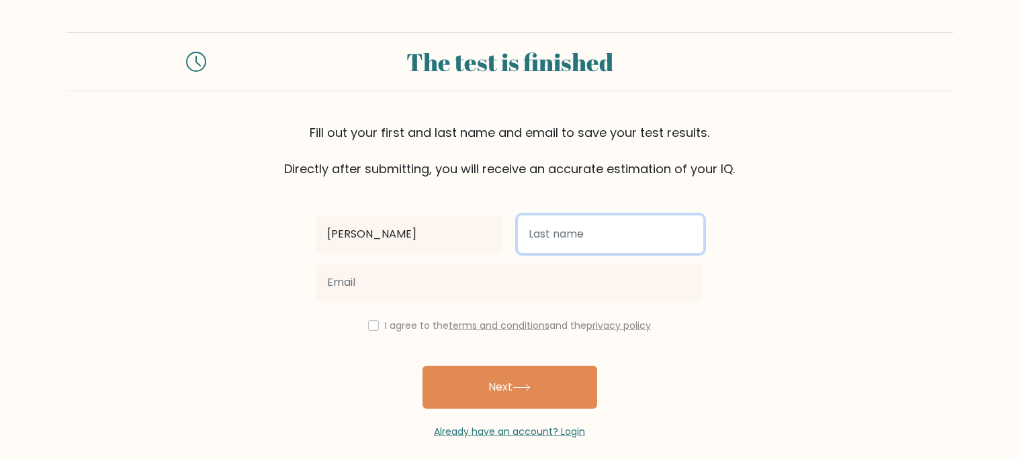
click at [584, 236] on input "text" at bounding box center [610, 235] width 185 height 38
type input "d"
type input "Dornevil"
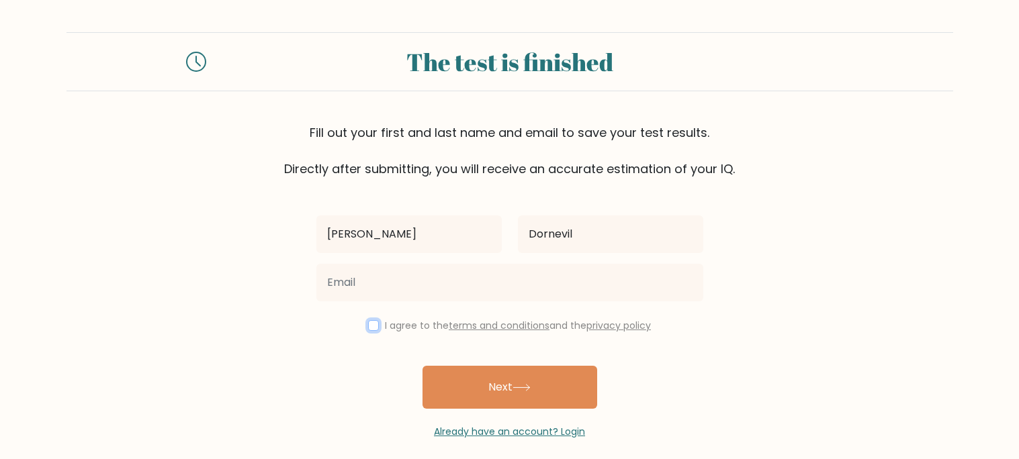
click at [369, 322] on input "checkbox" at bounding box center [373, 325] width 11 height 11
checkbox input "true"
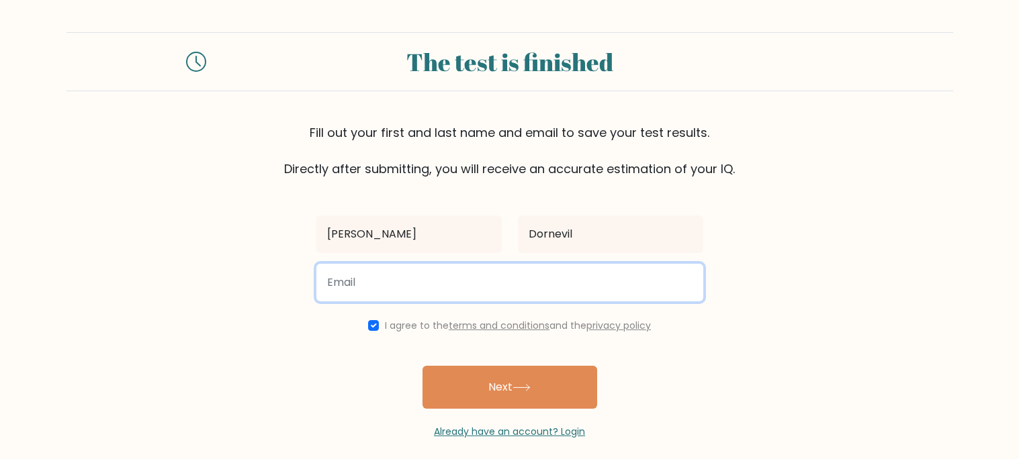
click at [414, 295] on input "email" at bounding box center [509, 283] width 387 height 38
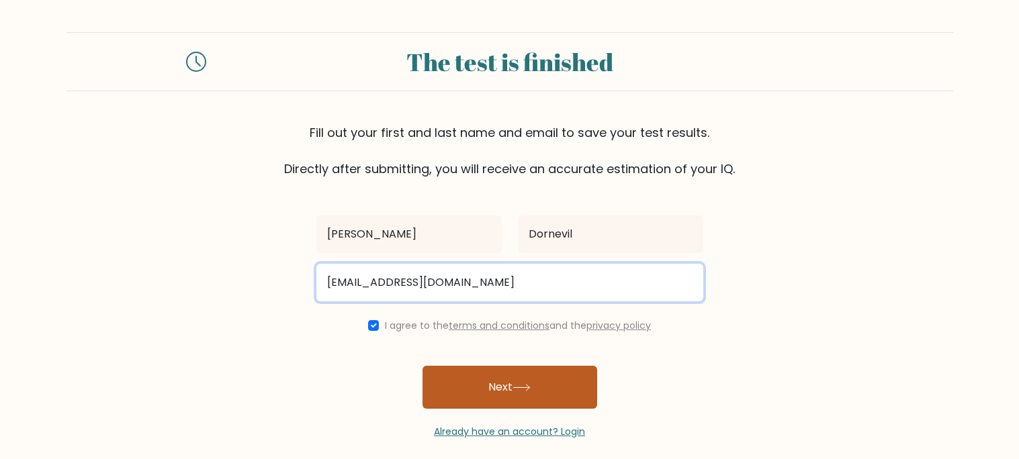
type input "s40081132@stu.palmbeachschools.org"
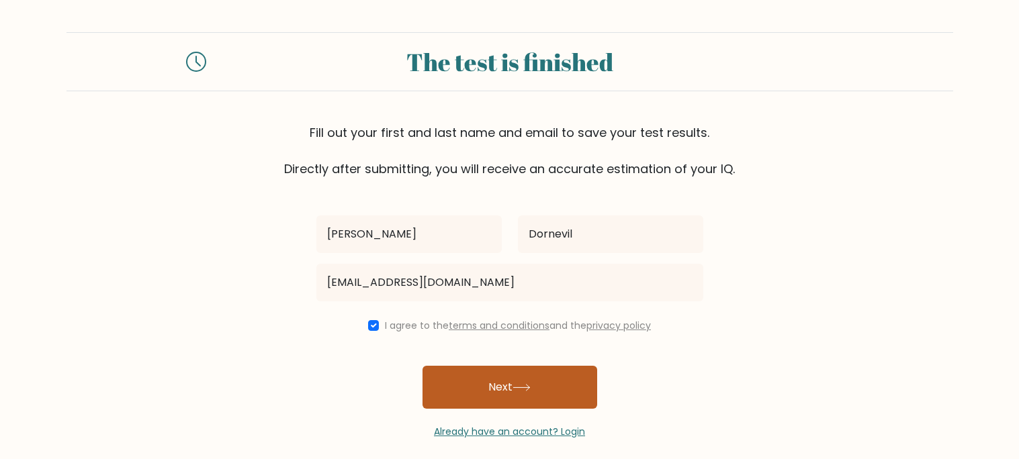
click at [537, 403] on button "Next" at bounding box center [509, 387] width 175 height 43
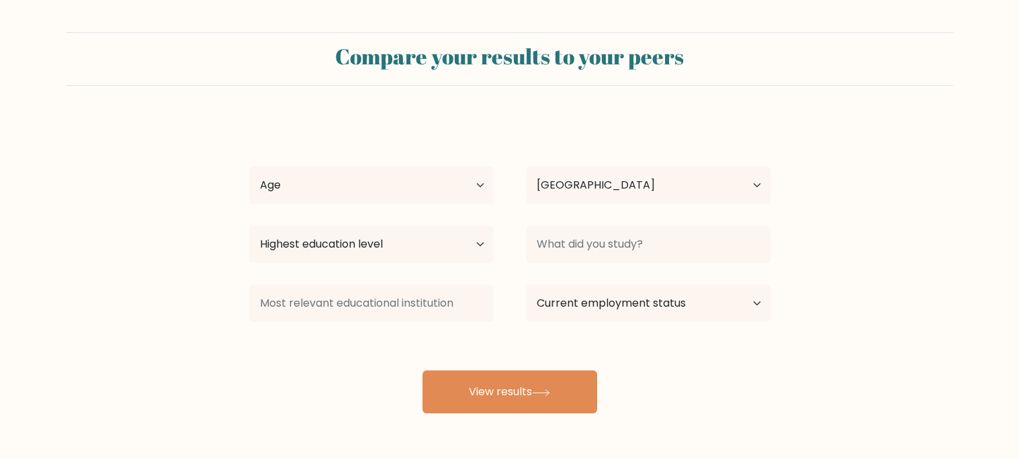
select select "US"
click at [332, 190] on select "Age Under [DEMOGRAPHIC_DATA] [DEMOGRAPHIC_DATA] [DEMOGRAPHIC_DATA] [DEMOGRAPHIC…" at bounding box center [371, 186] width 244 height 38
select select "min_18"
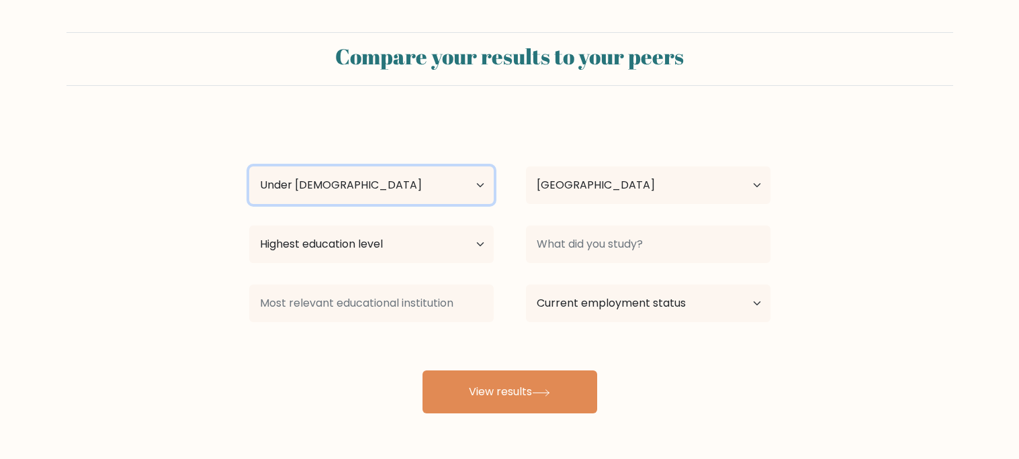
click at [249, 167] on select "Age Under [DEMOGRAPHIC_DATA] [DEMOGRAPHIC_DATA] [DEMOGRAPHIC_DATA] [DEMOGRAPHIC…" at bounding box center [371, 186] width 244 height 38
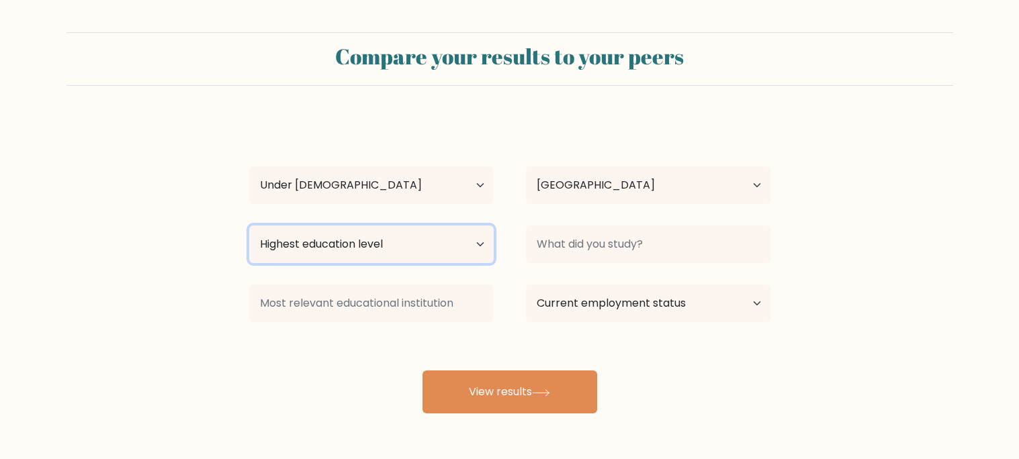
click at [364, 236] on select "Highest education level No schooling Primary Lower Secondary Upper Secondary Oc…" at bounding box center [371, 245] width 244 height 38
select select "primary"
click at [249, 226] on select "Highest education level No schooling Primary Lower Secondary Upper Secondary Oc…" at bounding box center [371, 245] width 244 height 38
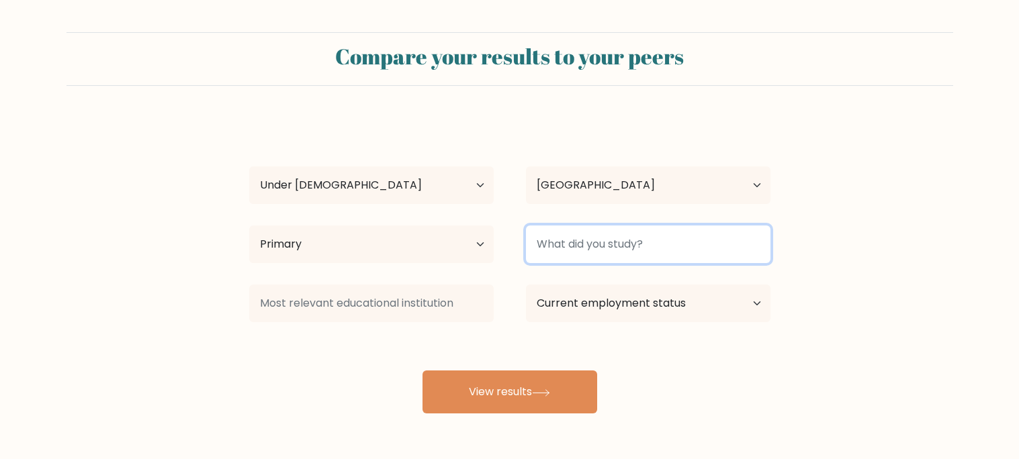
click at [595, 259] on input at bounding box center [648, 245] width 244 height 38
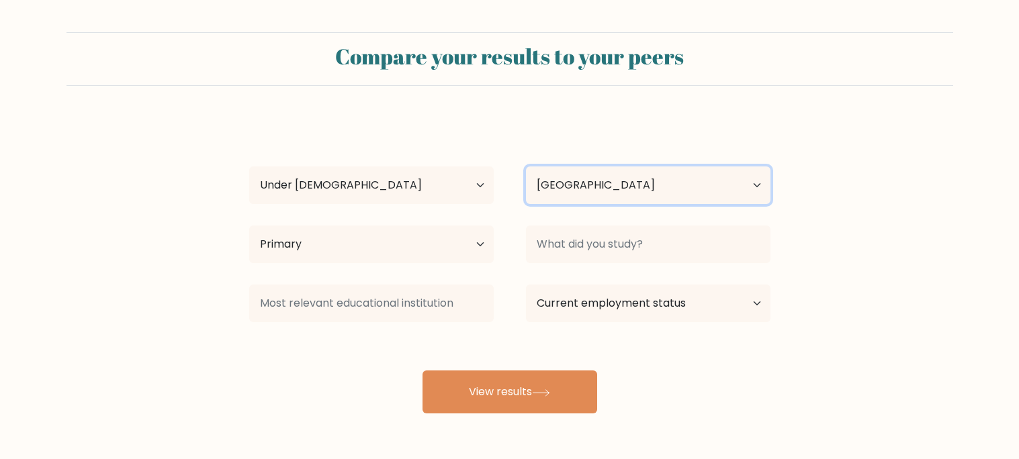
click at [653, 188] on select "Country Afghanistan Albania Algeria American Samoa Andorra Angola Anguilla Anta…" at bounding box center [648, 186] width 244 height 38
click at [916, 281] on form "Compare your results to your peers Gianna Dornevil Age Under 18 years old 18-24…" at bounding box center [509, 223] width 1019 height 382
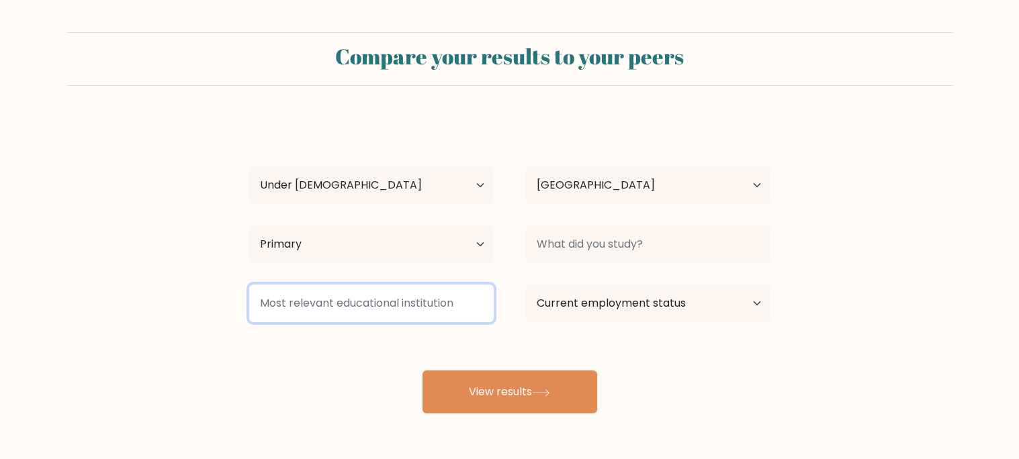
click at [349, 313] on input at bounding box center [371, 304] width 244 height 38
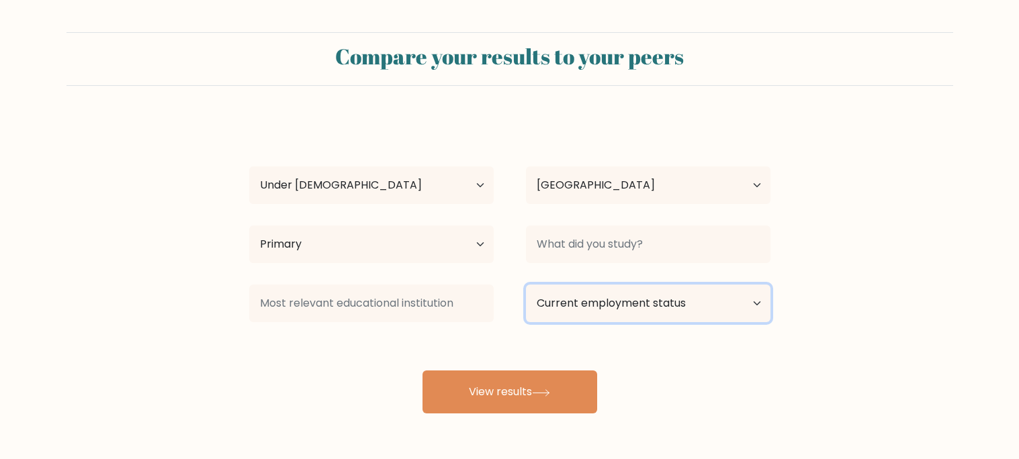
click at [673, 295] on select "Current employment status Employed Student Retired Other / prefer not to answer" at bounding box center [648, 304] width 244 height 38
select select "student"
click at [526, 285] on select "Current employment status Employed Student Retired Other / prefer not to answer" at bounding box center [648, 304] width 244 height 38
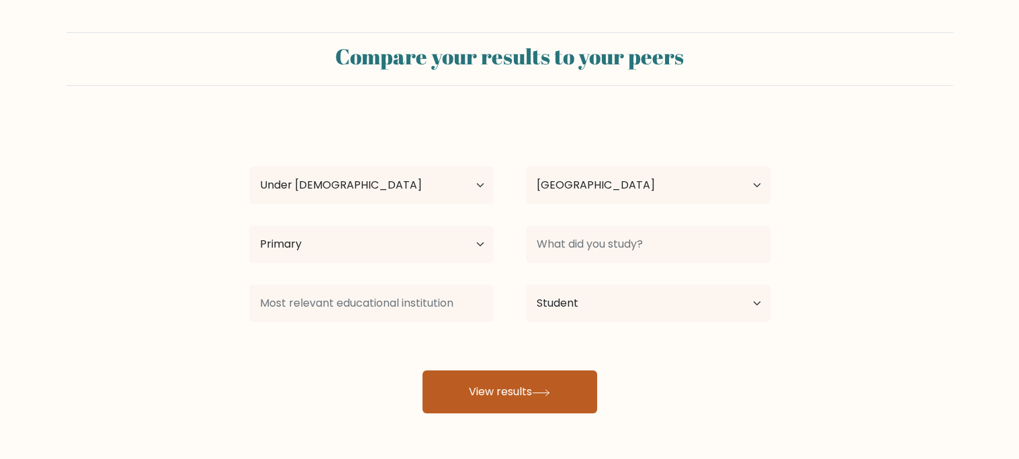
click at [492, 410] on button "View results" at bounding box center [509, 392] width 175 height 43
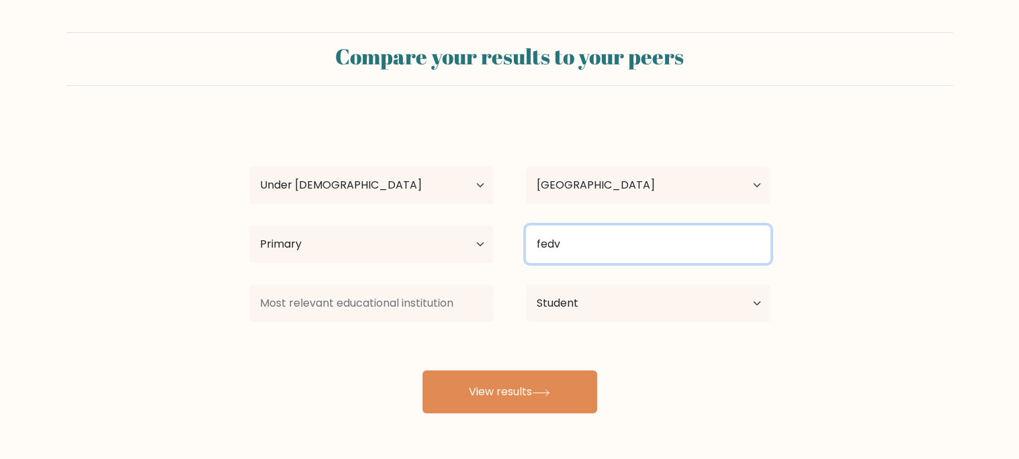
type input "fedv"
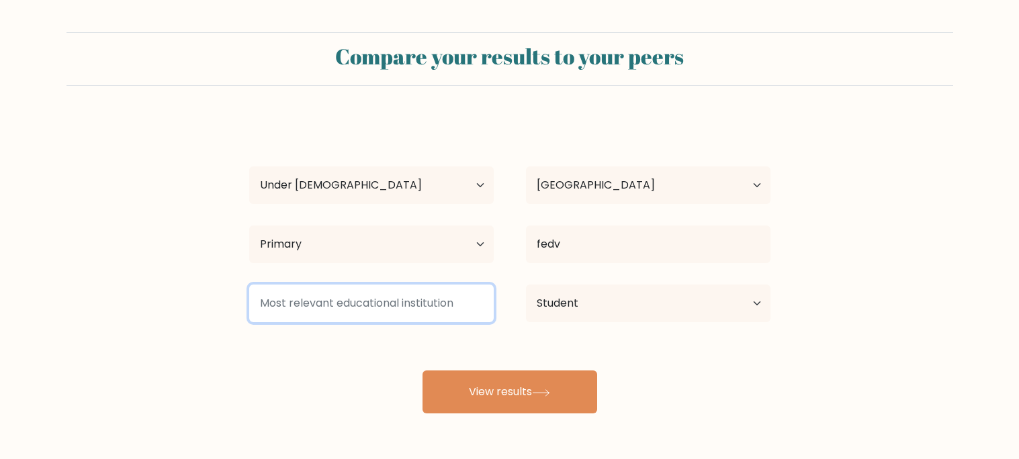
click at [424, 298] on input at bounding box center [371, 304] width 244 height 38
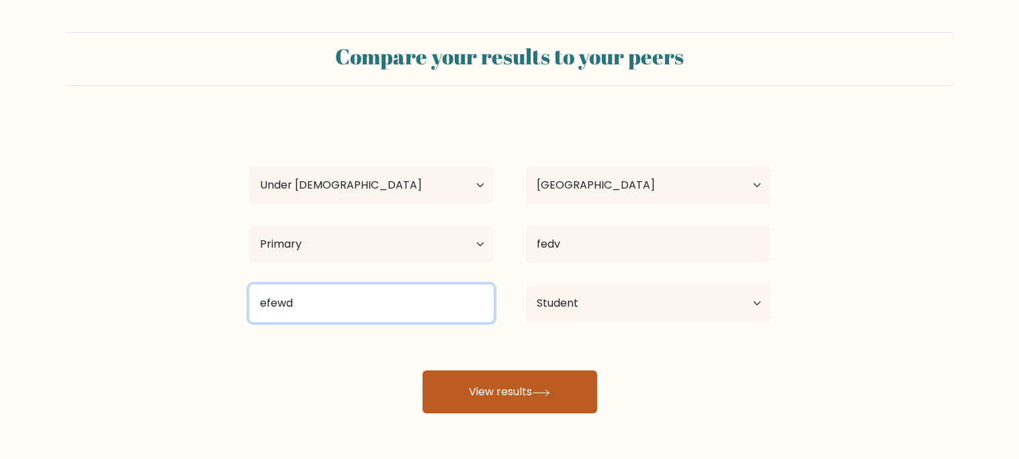
type input "efewd"
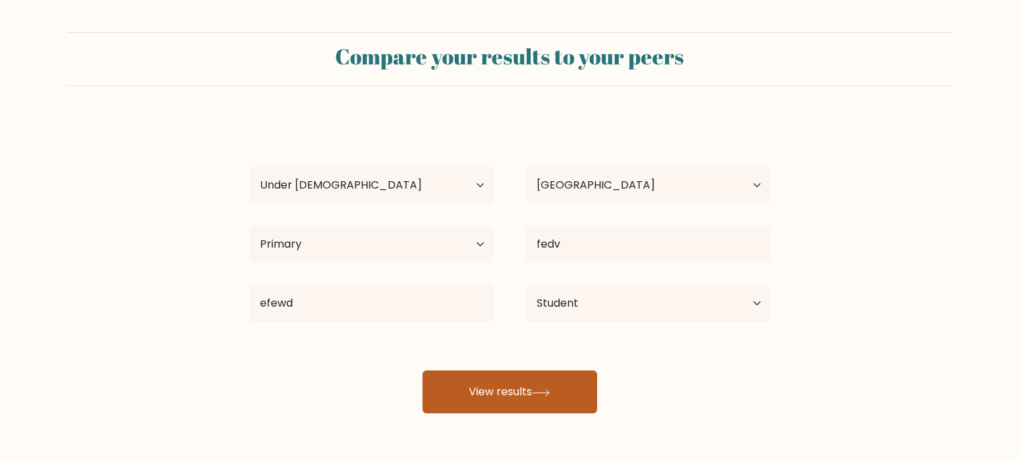
click at [484, 376] on button "View results" at bounding box center [509, 392] width 175 height 43
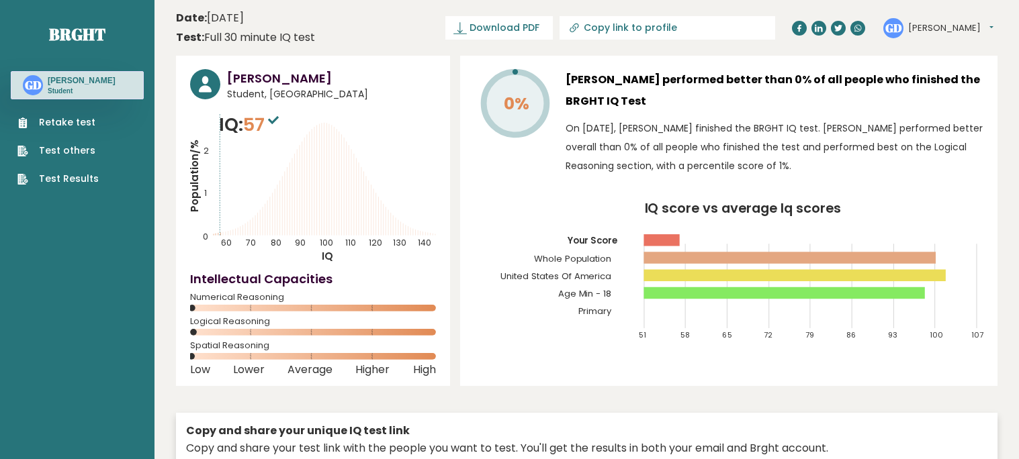
click at [52, 127] on link "Retake test" at bounding box center [57, 123] width 81 height 14
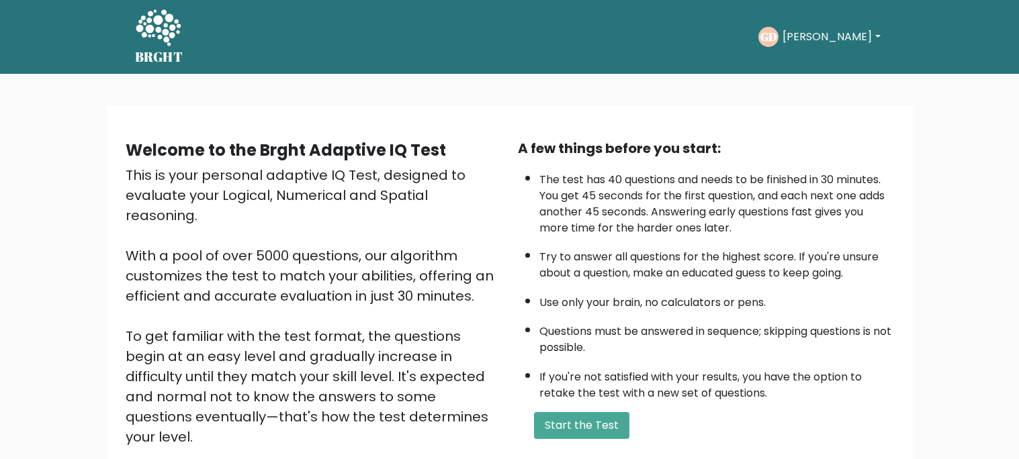
click at [791, 35] on button "[PERSON_NAME]" at bounding box center [830, 36] width 105 height 17
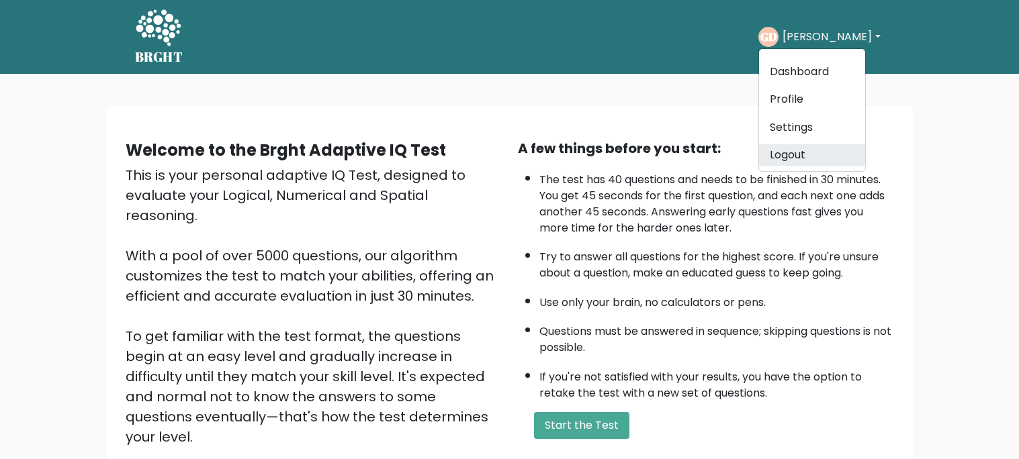
click at [817, 149] on link "Logout" at bounding box center [812, 154] width 106 height 21
